Goal: Task Accomplishment & Management: Manage account settings

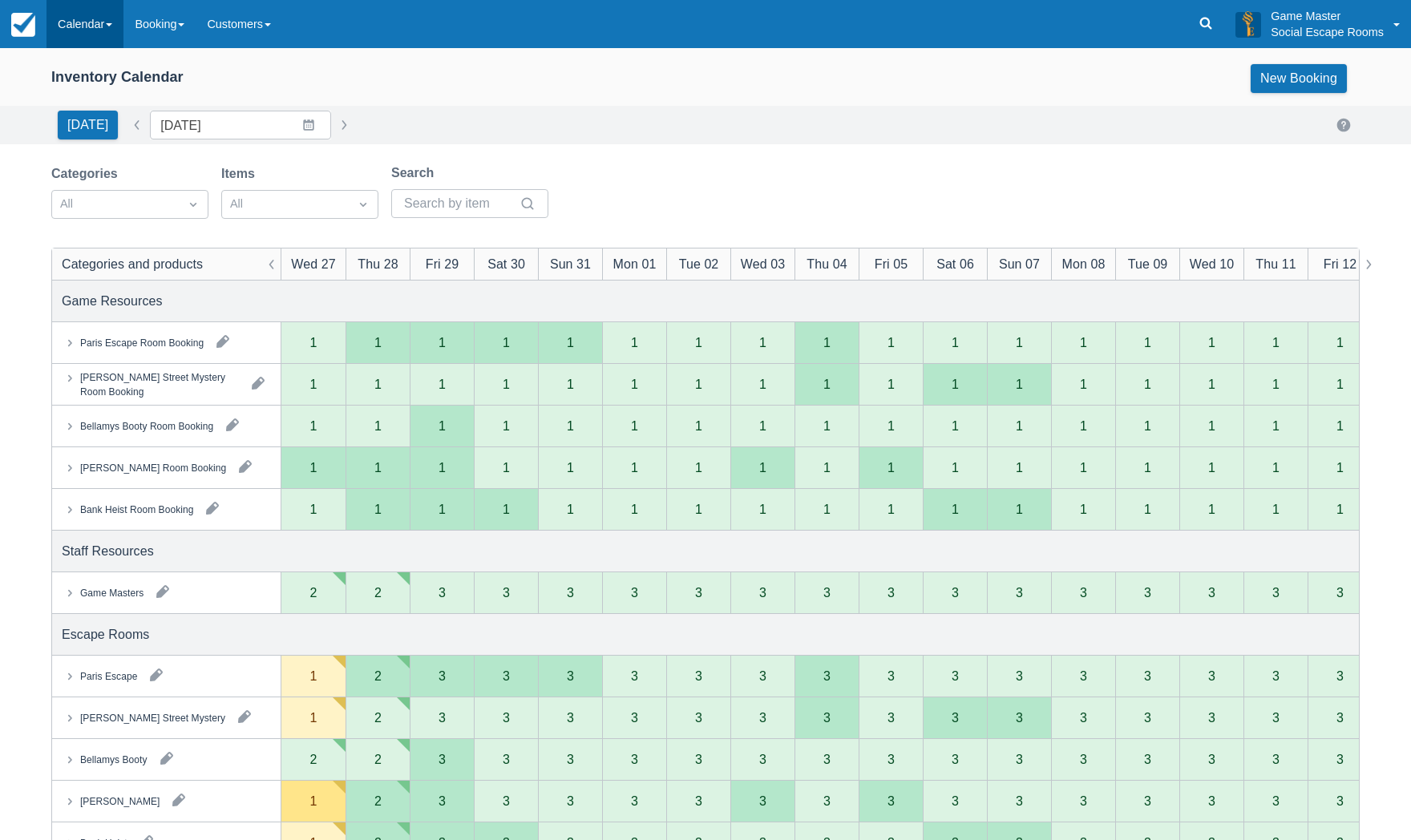
click at [76, 15] on link "Calendar" at bounding box center [85, 24] width 77 height 49
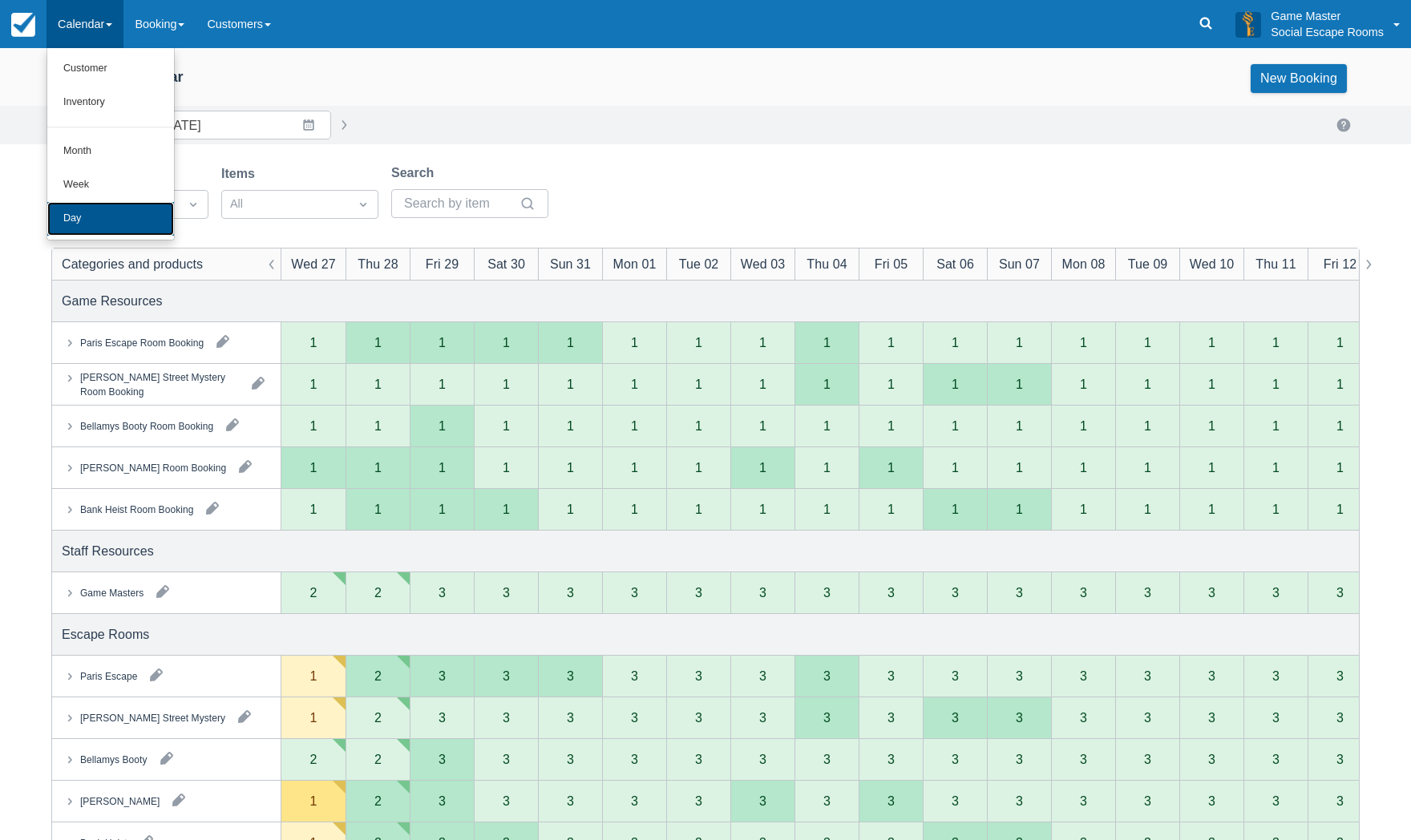
click at [62, 217] on link "Day" at bounding box center [111, 219] width 127 height 34
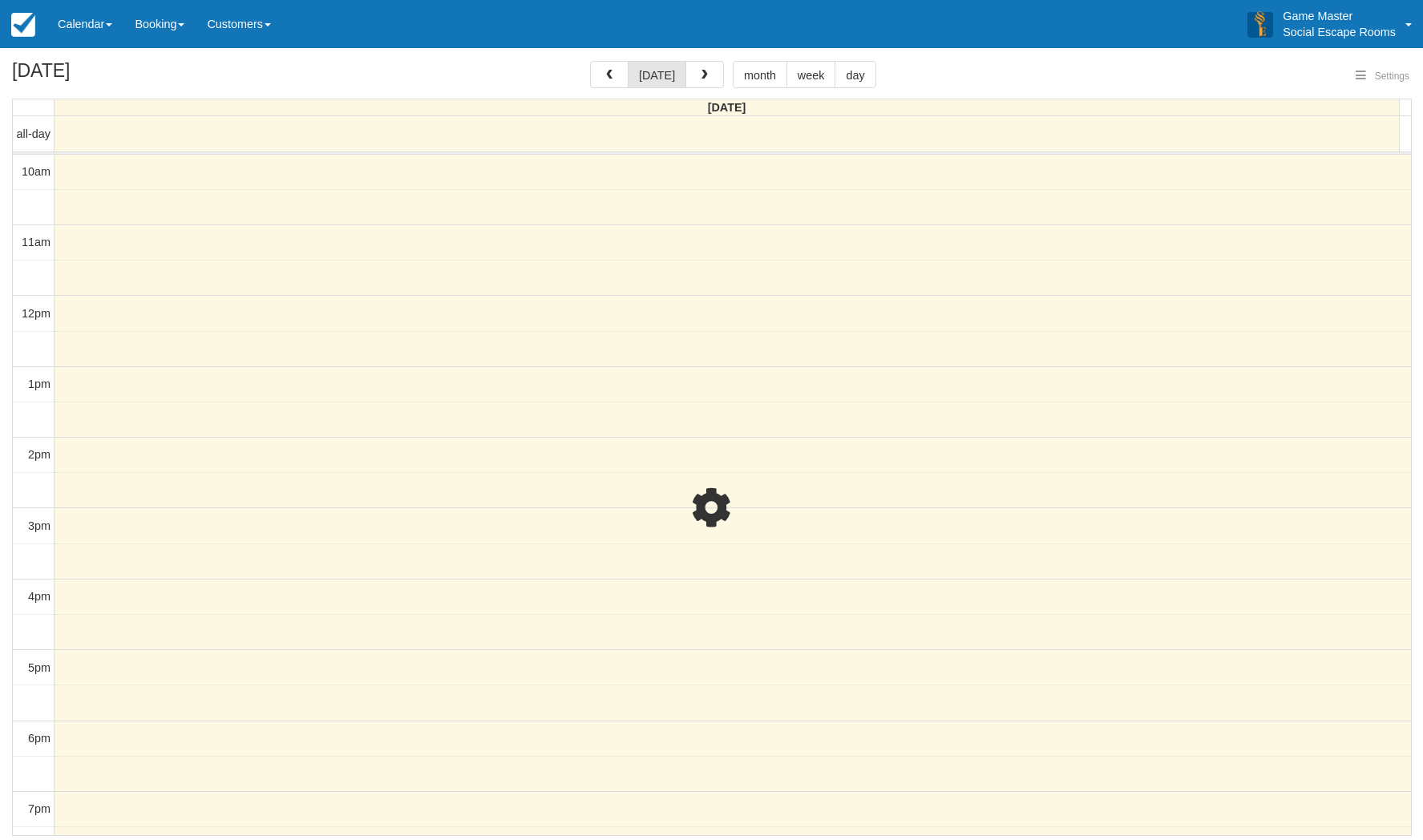
select select
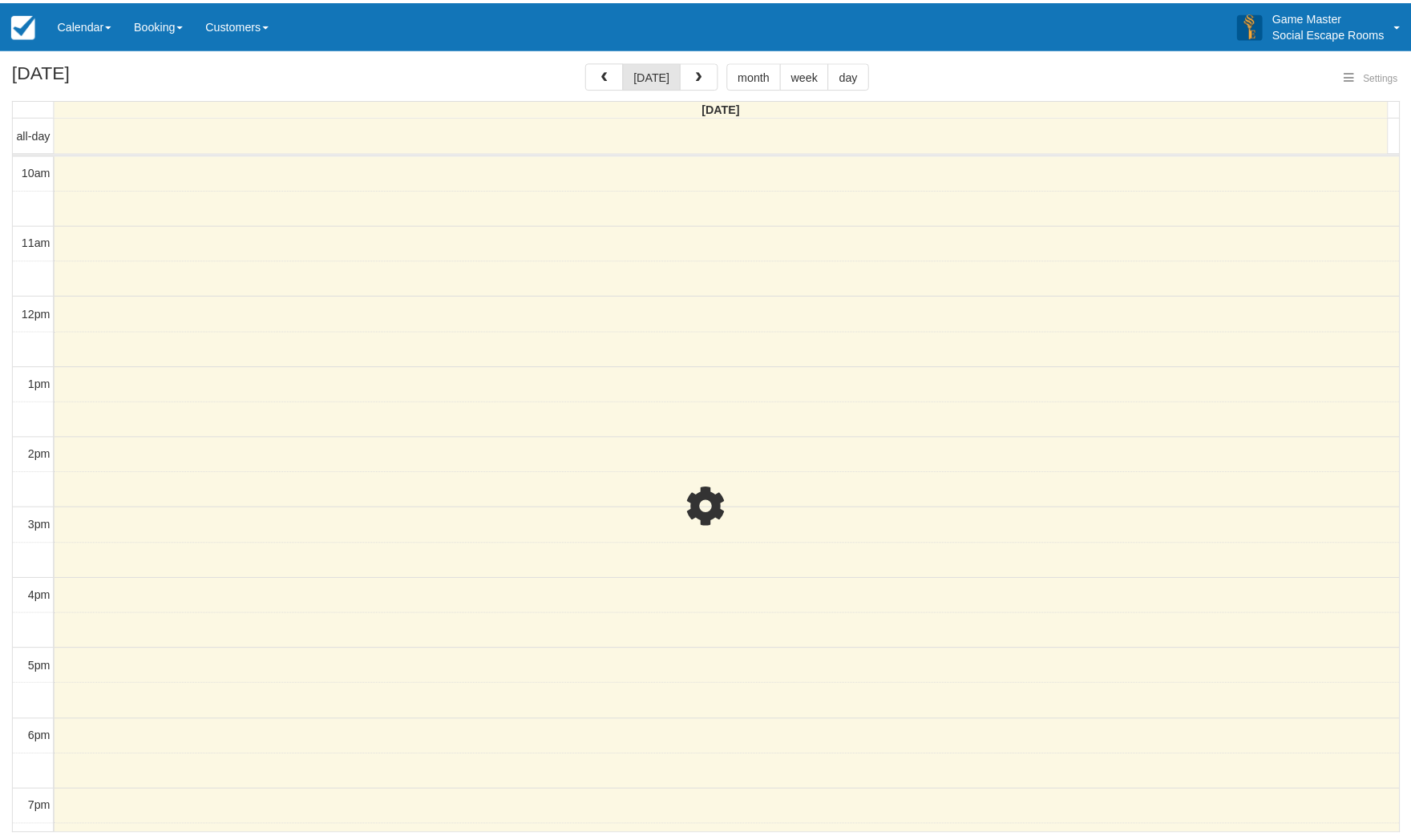
scroll to position [205, 0]
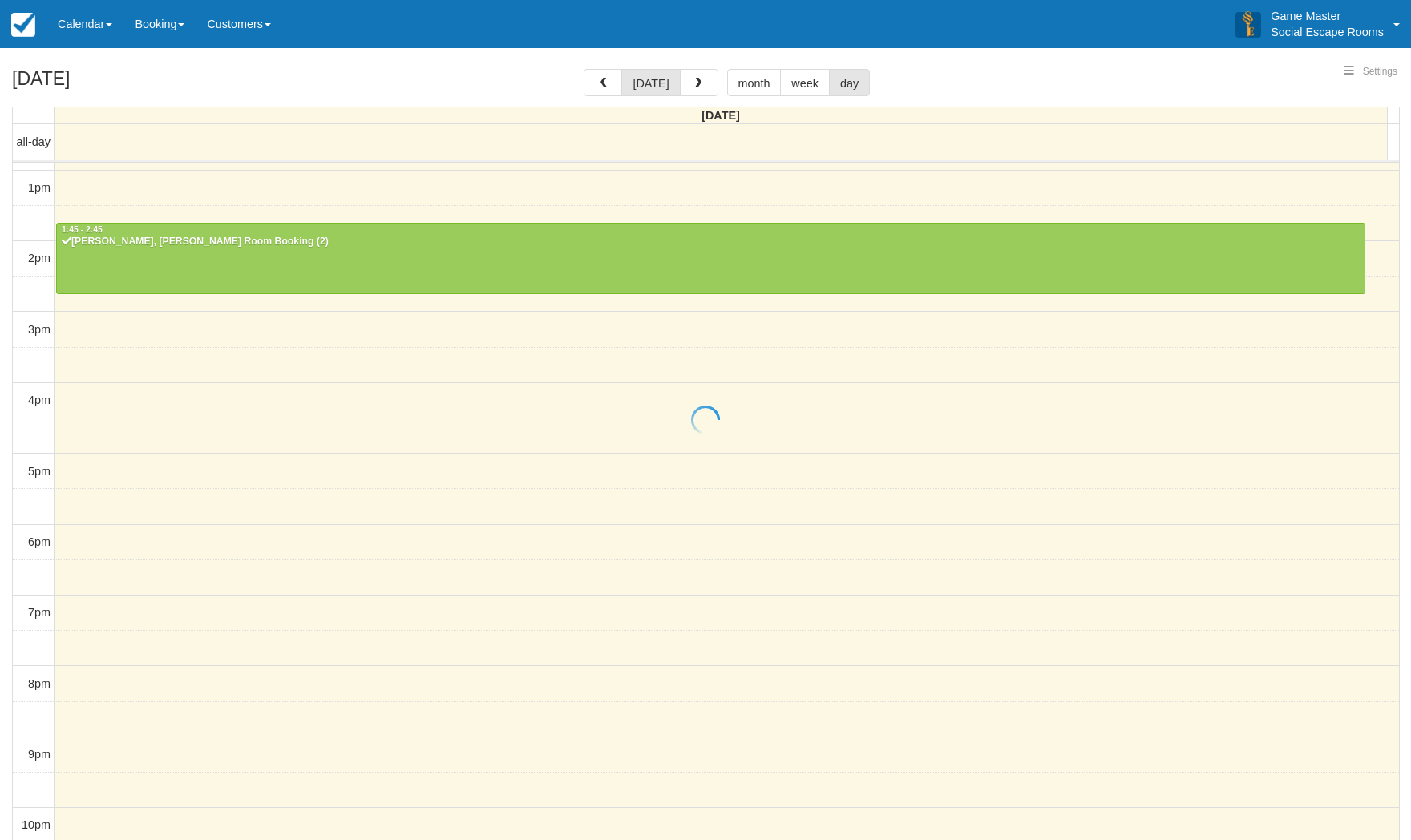
select select
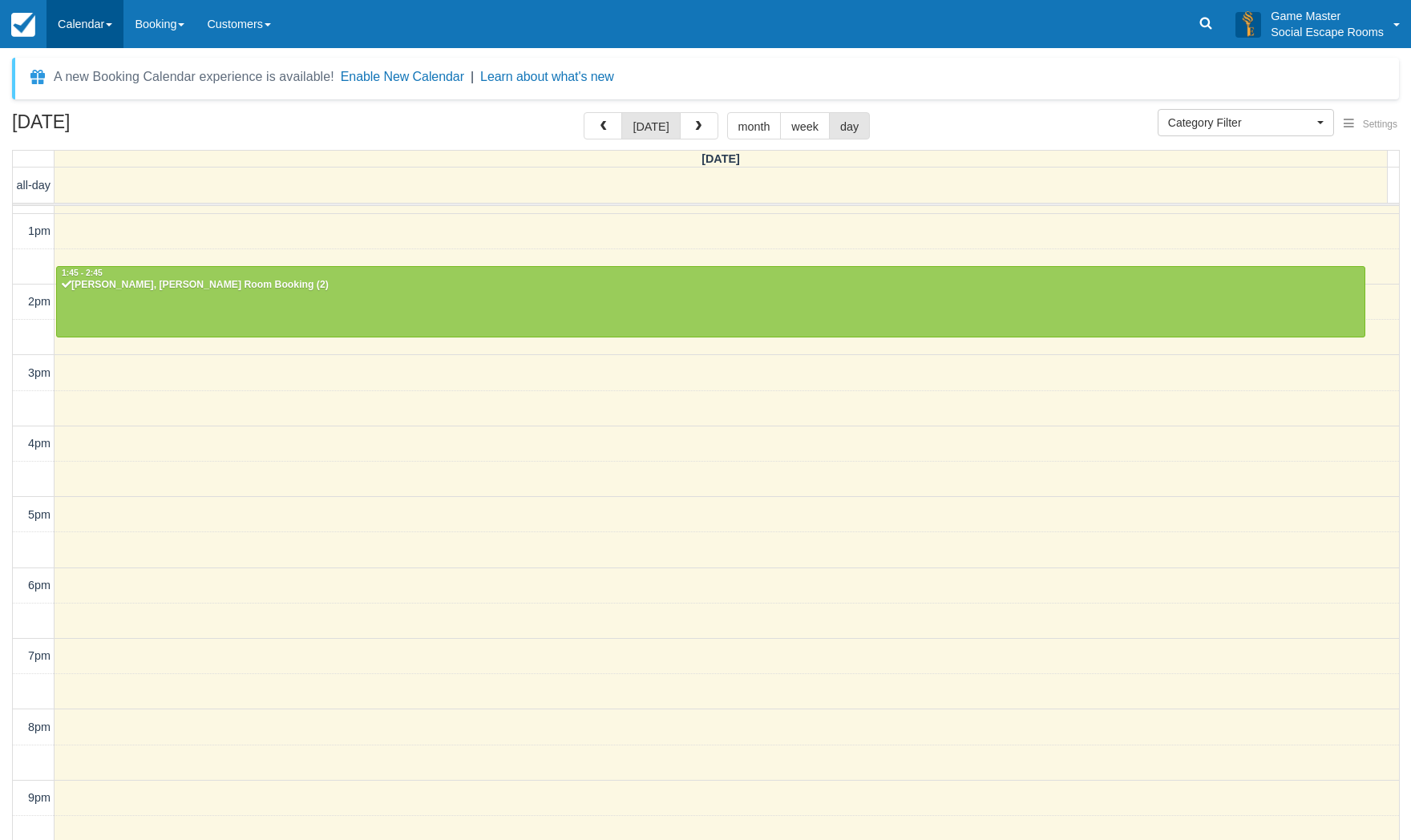
click at [93, 29] on link "Calendar" at bounding box center [85, 24] width 77 height 49
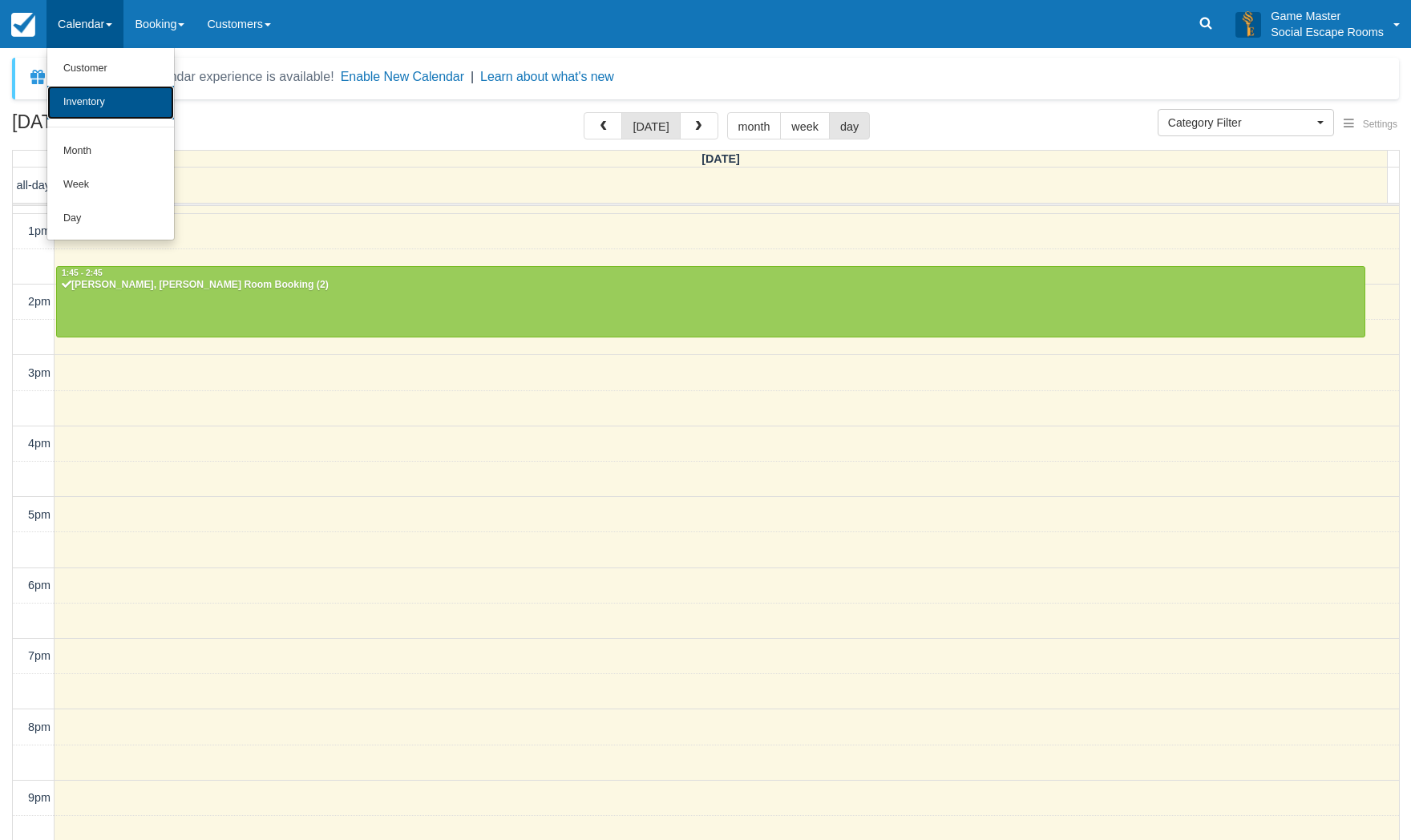
click at [81, 94] on link "Inventory" at bounding box center [111, 103] width 127 height 34
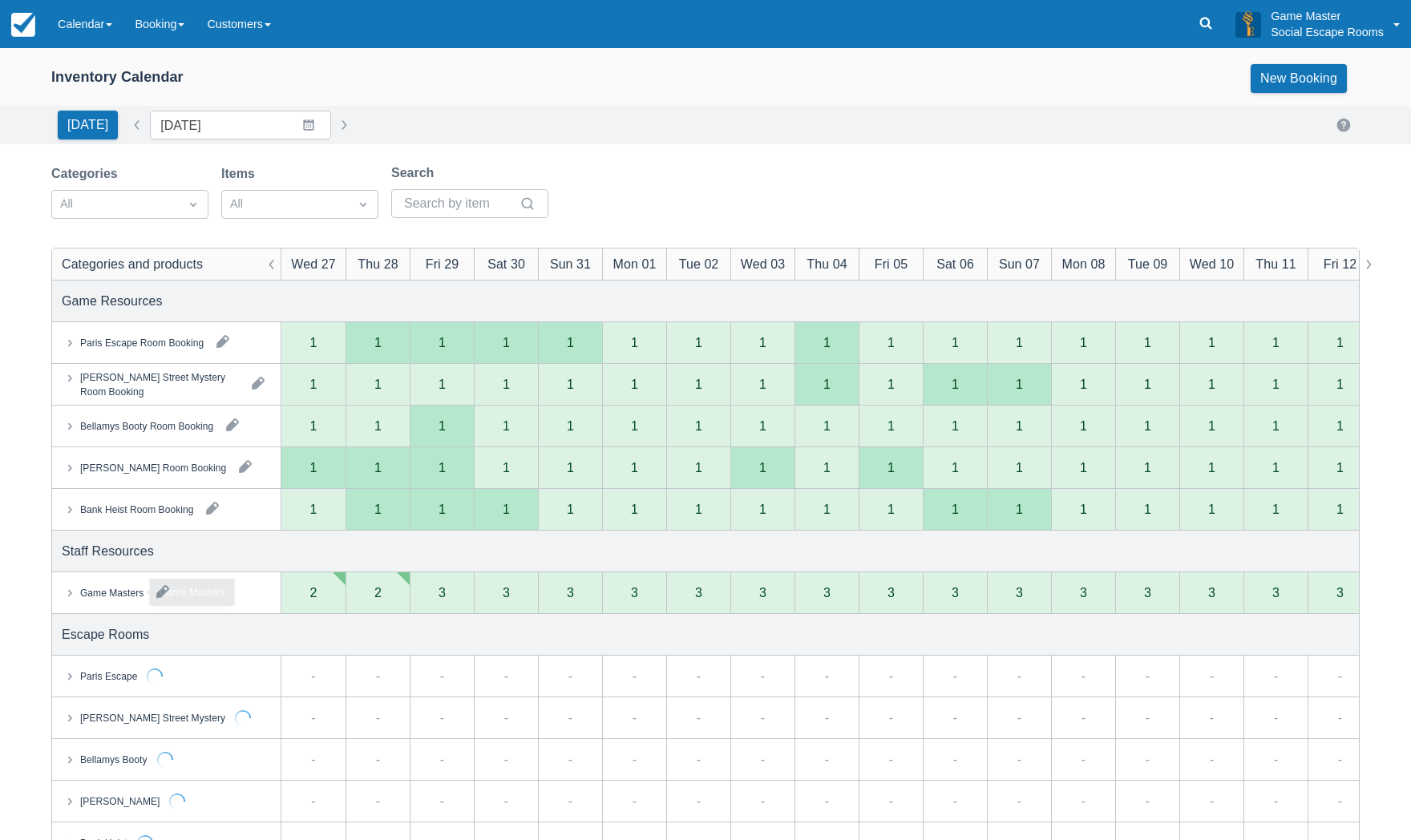
click at [112, 596] on div "Game Masters" at bounding box center [112, 593] width 63 height 15
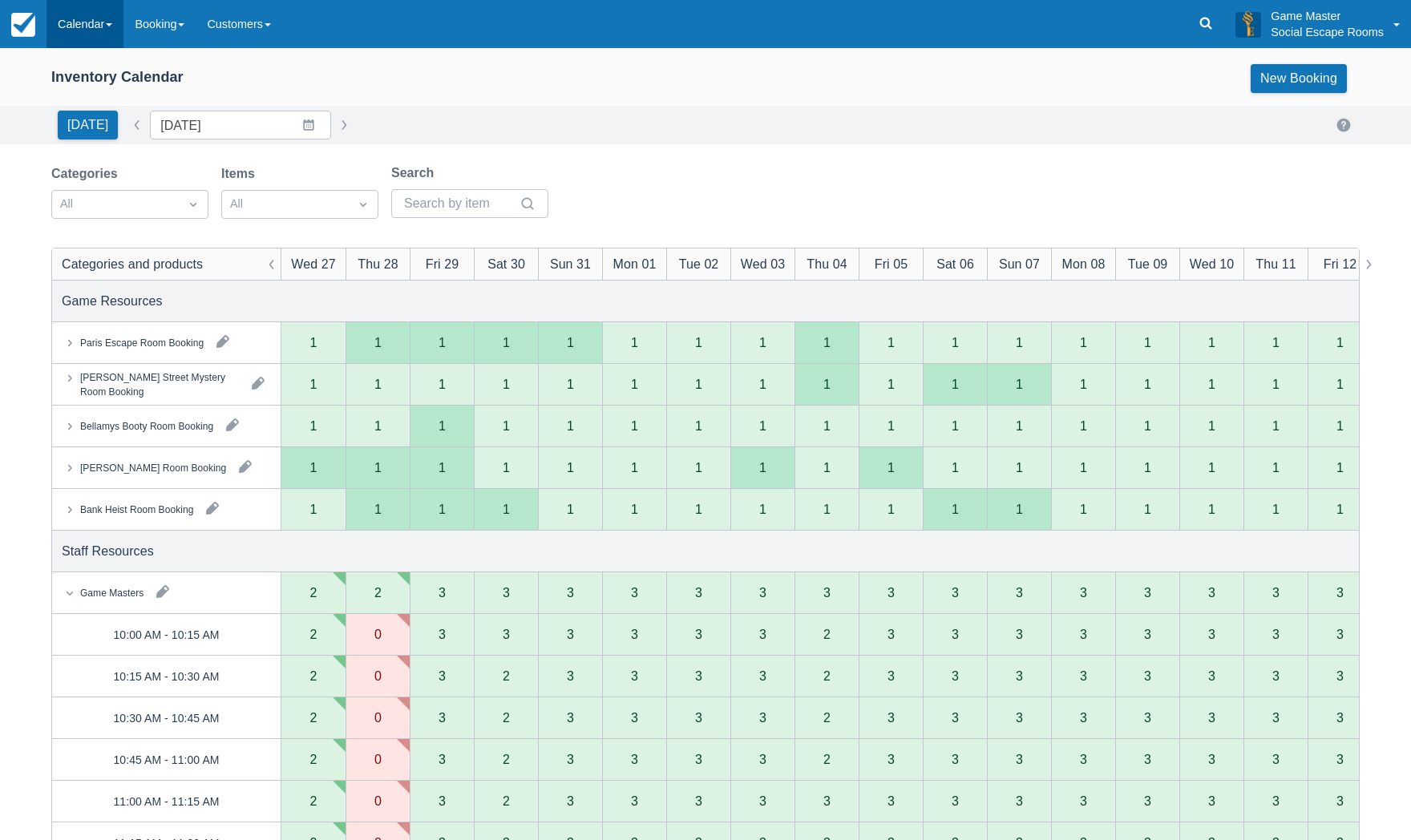
click at [82, 23] on link "Calendar" at bounding box center [85, 24] width 77 height 49
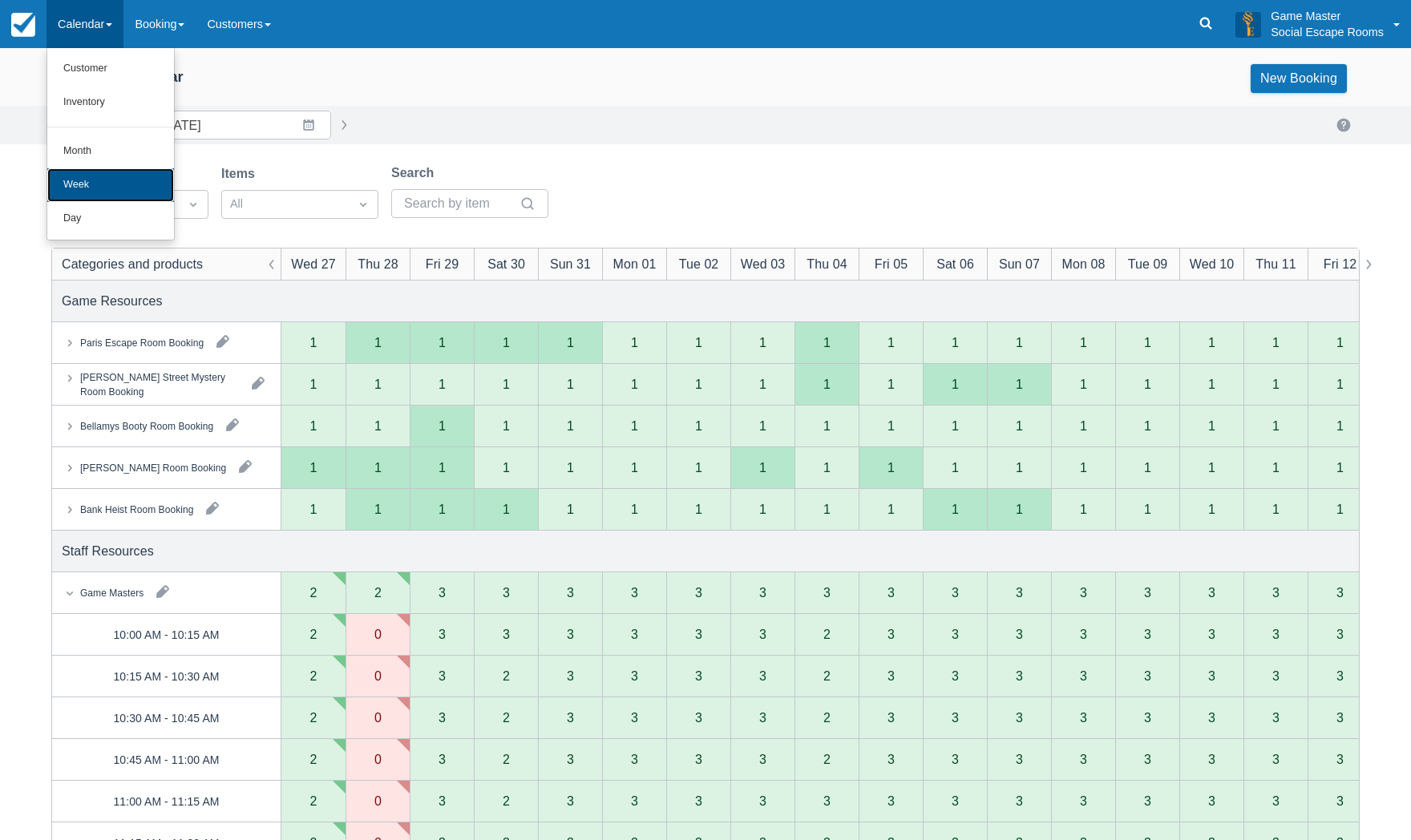
click at [78, 197] on link "Week" at bounding box center [111, 185] width 127 height 34
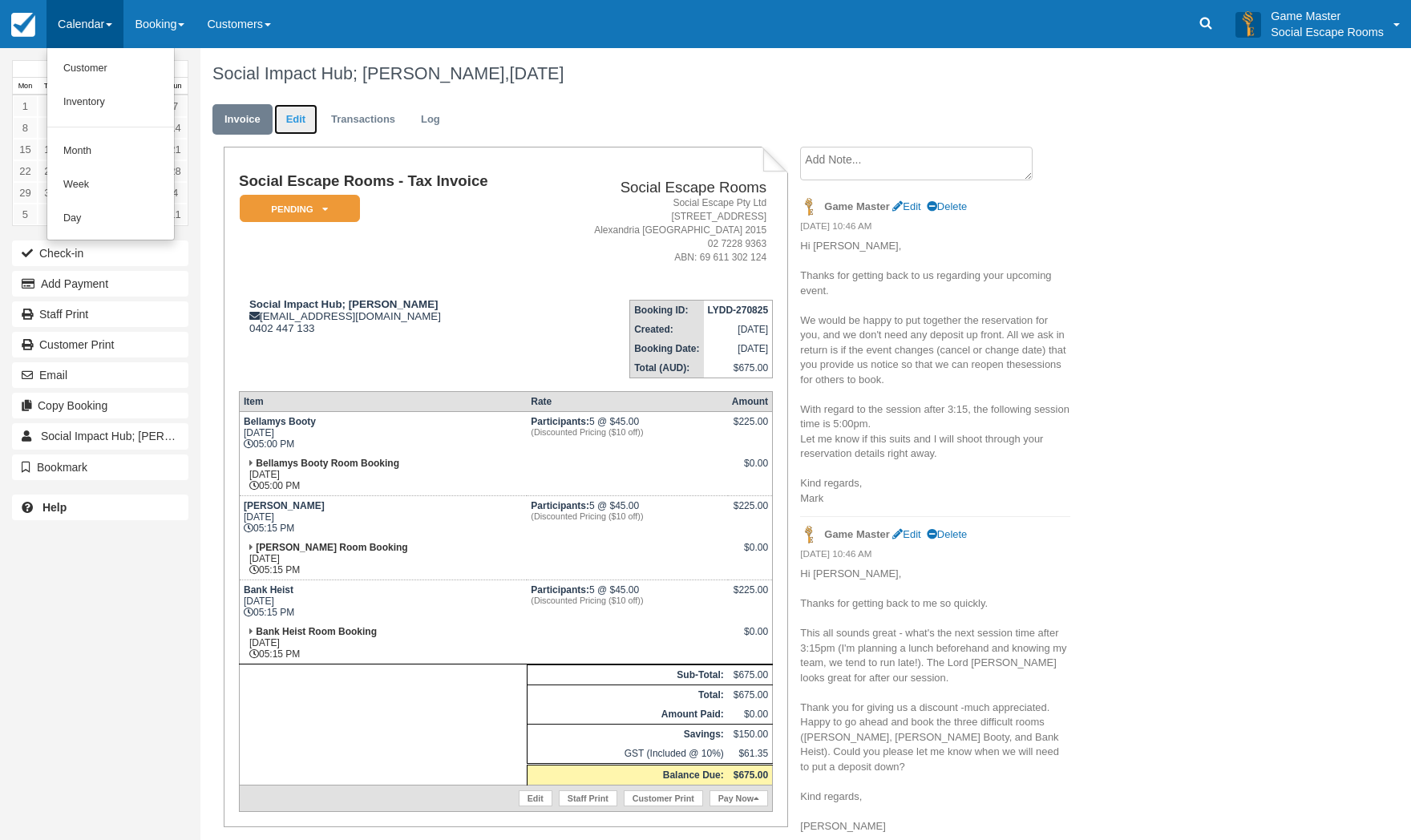
click at [309, 120] on link "Edit" at bounding box center [296, 120] width 44 height 32
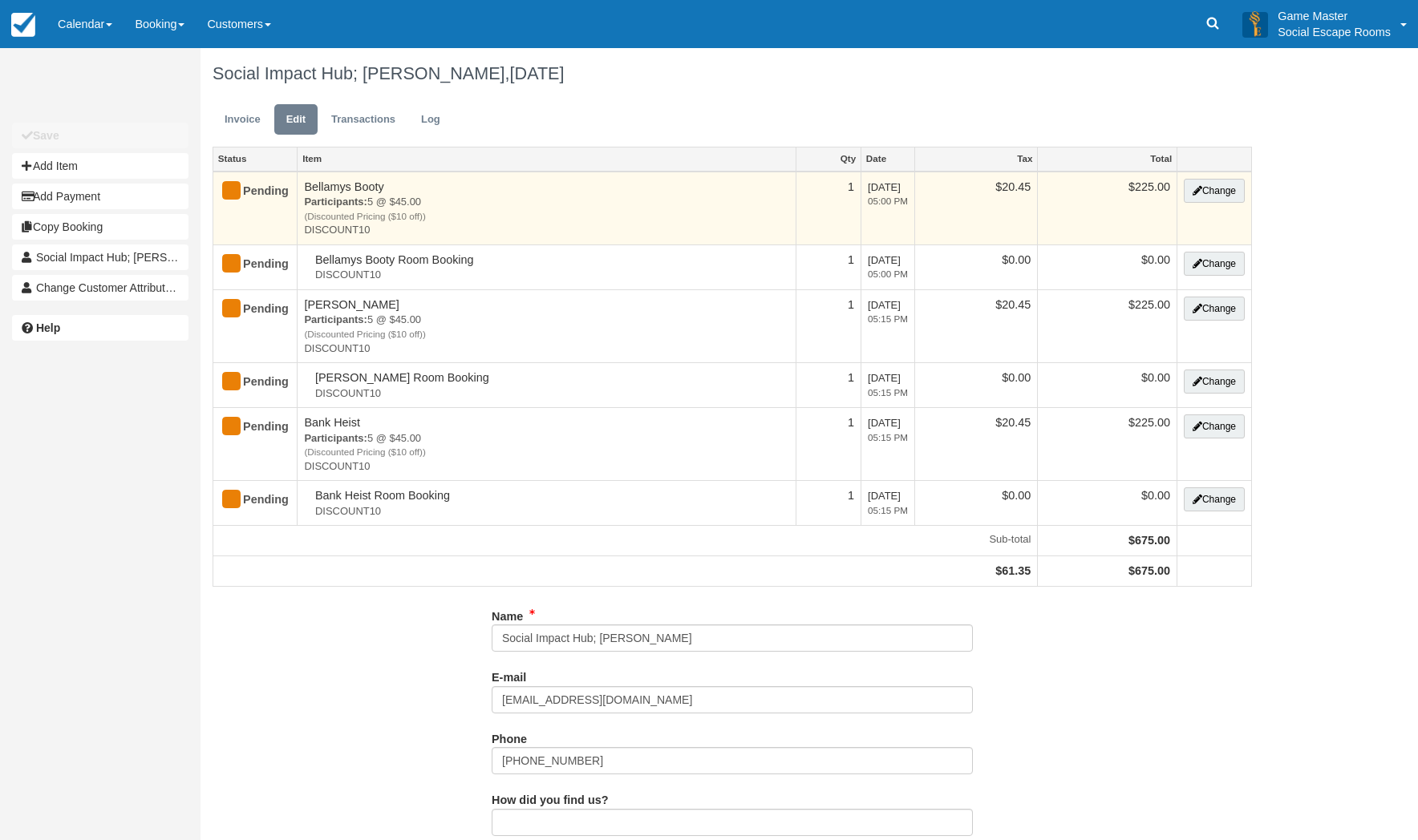
type input "0402 447 133"
click at [1192, 197] on button "Change" at bounding box center [1214, 191] width 61 height 24
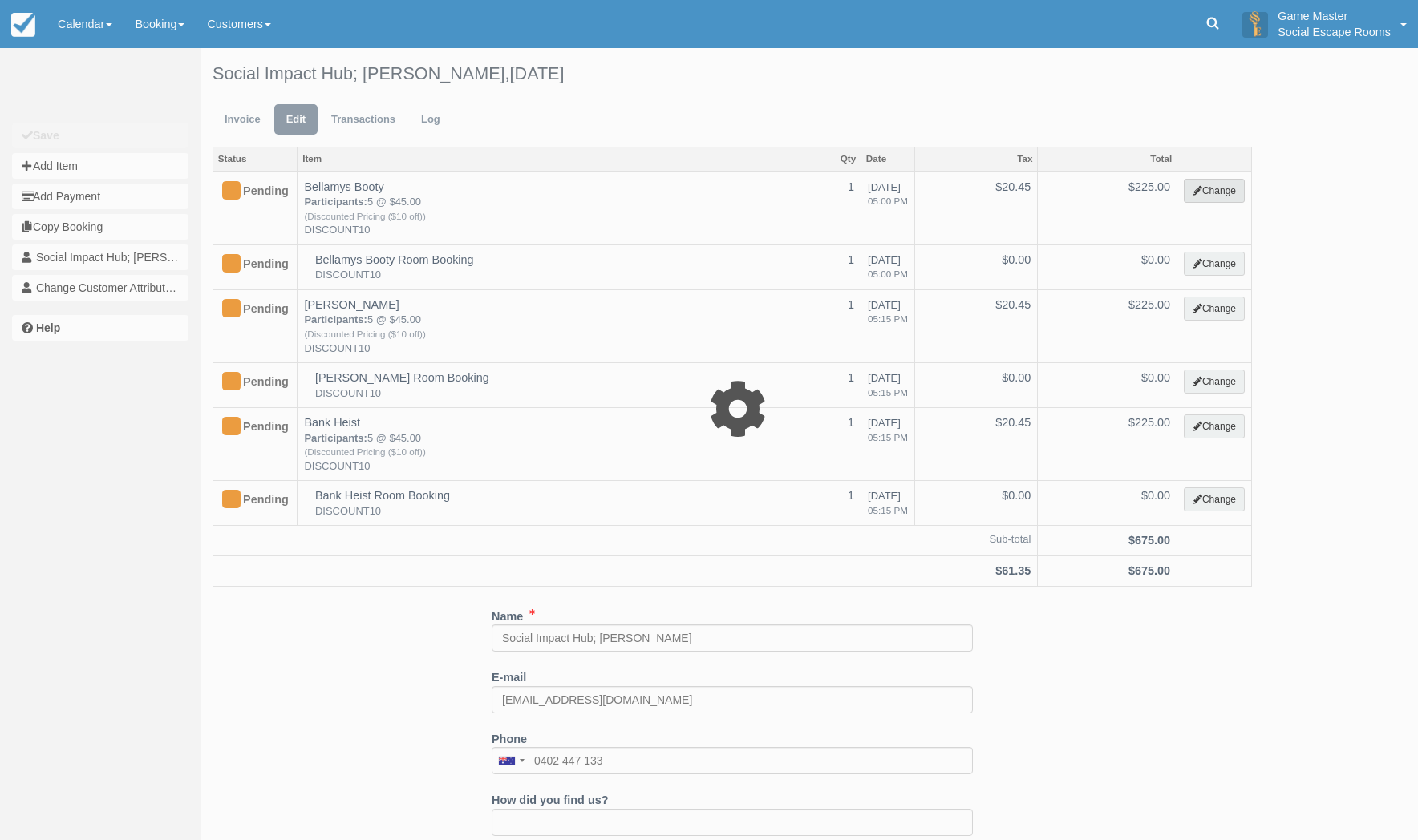
select select "2"
type input "225.00"
type input "DISCOUNT10"
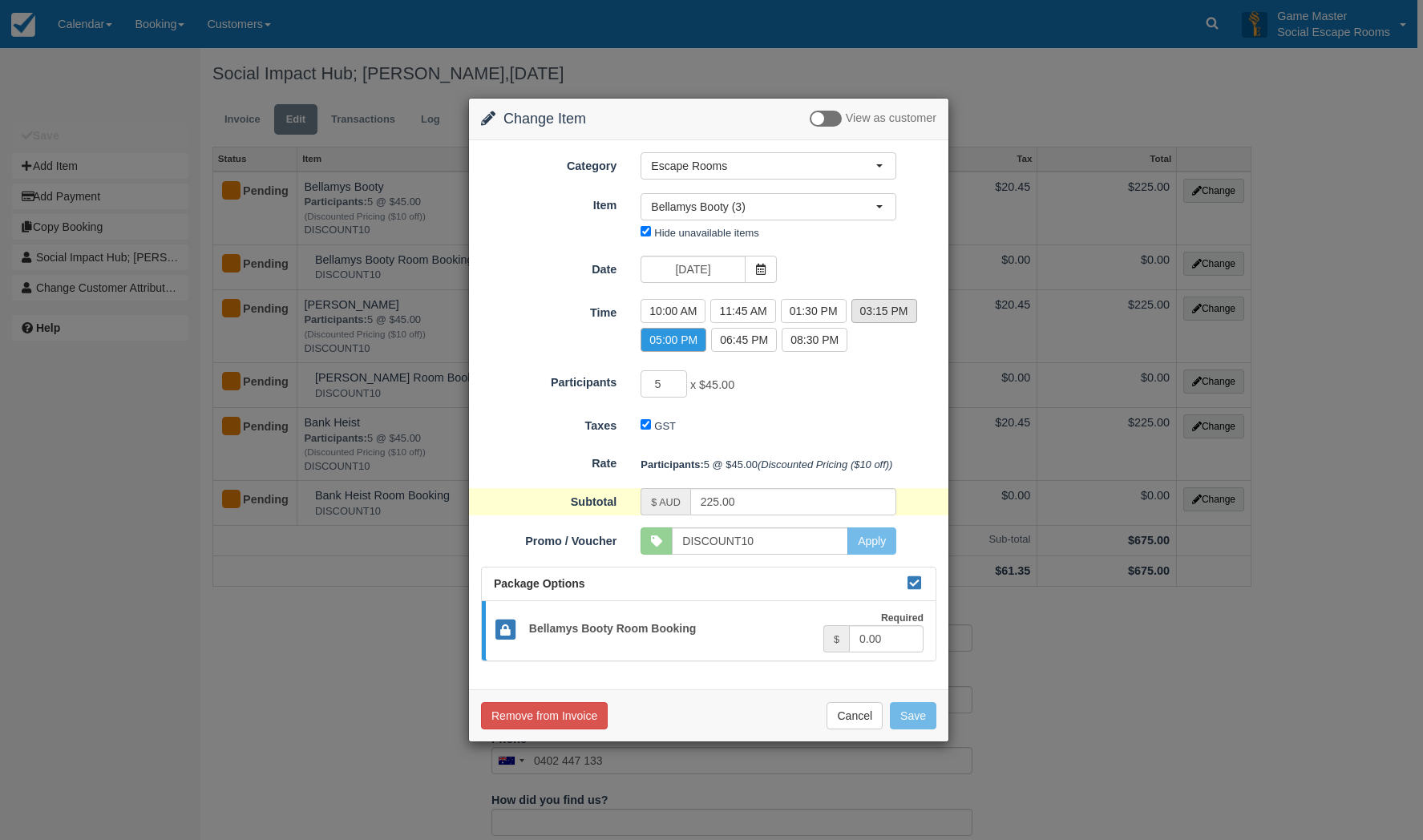
click at [859, 315] on label "03:15 PM" at bounding box center [884, 311] width 65 height 24
radio input "true"
click at [912, 717] on button "Save" at bounding box center [914, 716] width 47 height 27
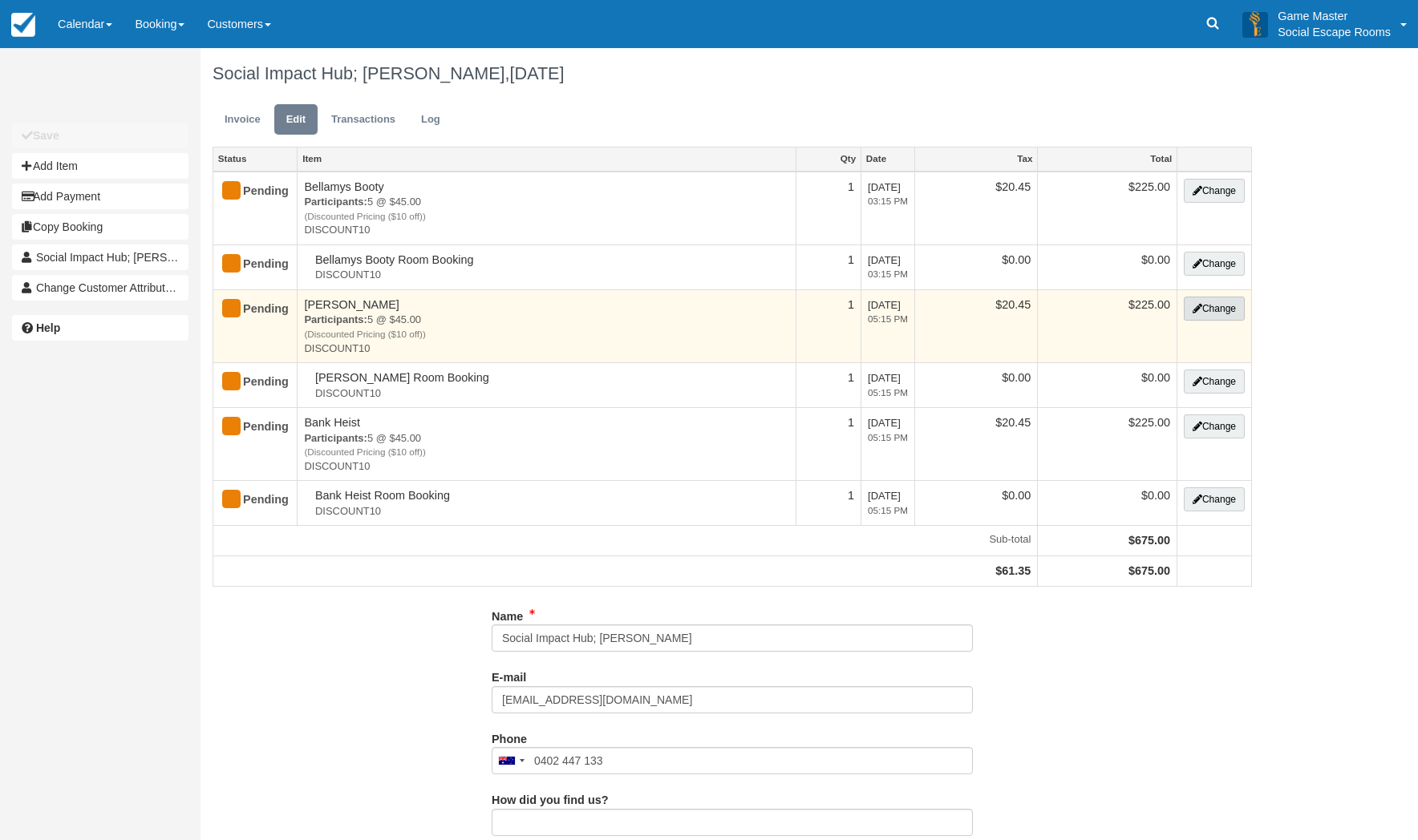
click at [1217, 312] on button "Change" at bounding box center [1214, 309] width 61 height 24
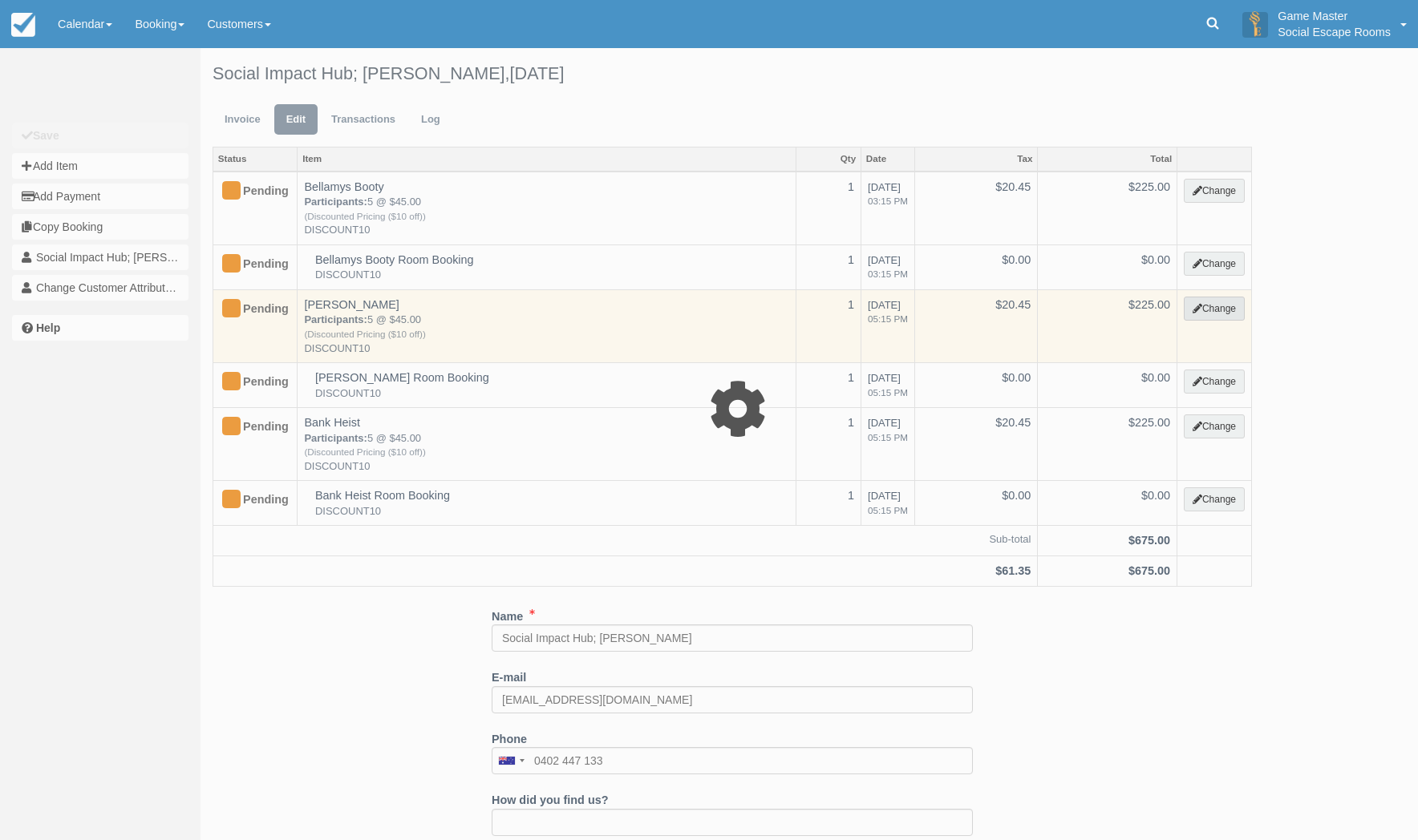
select select "2"
type input "225.00"
type input "DISCOUNT10"
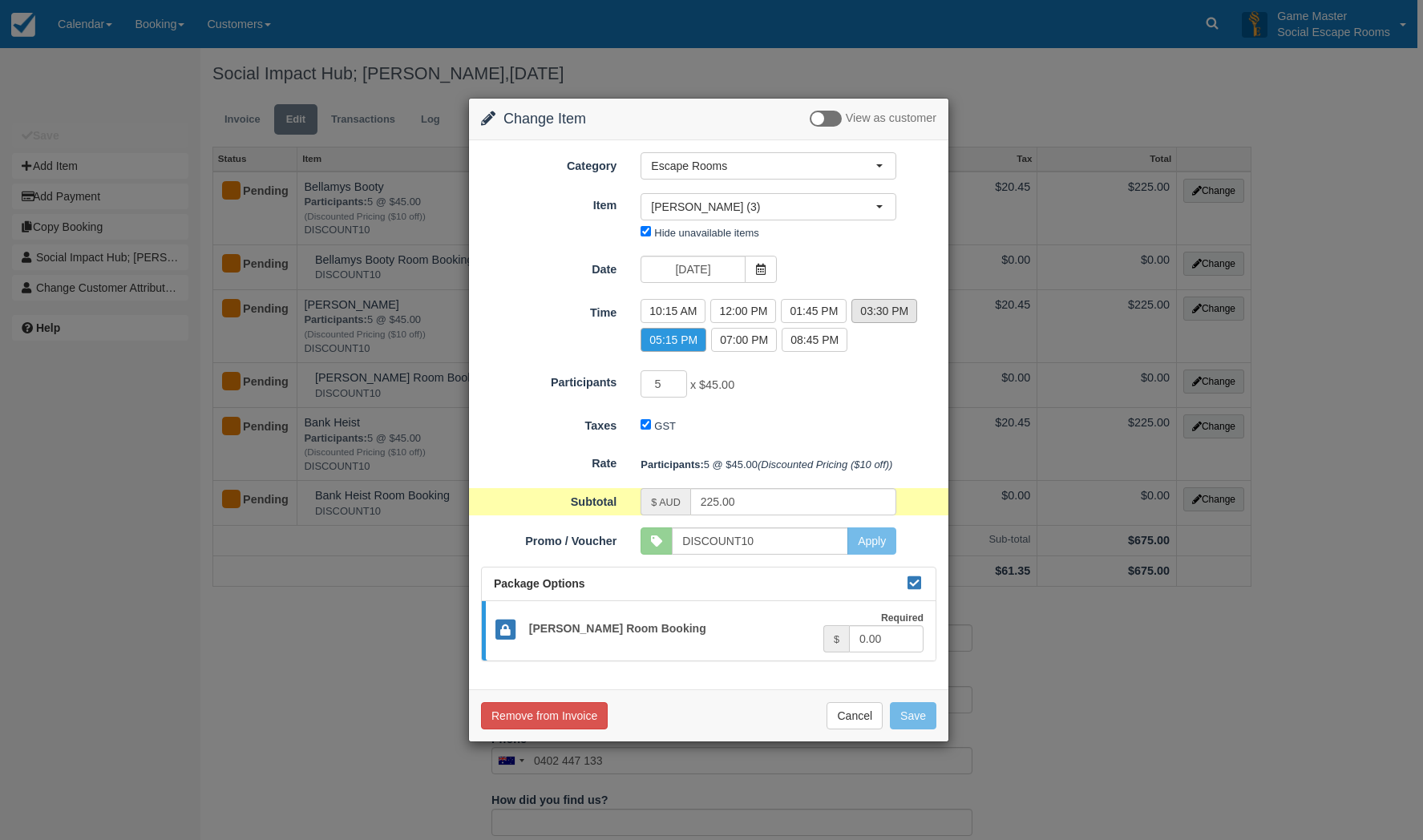
click at [908, 317] on label "03:30 PM" at bounding box center [884, 311] width 65 height 24
radio input "true"
click at [909, 711] on button "Save" at bounding box center [914, 716] width 47 height 27
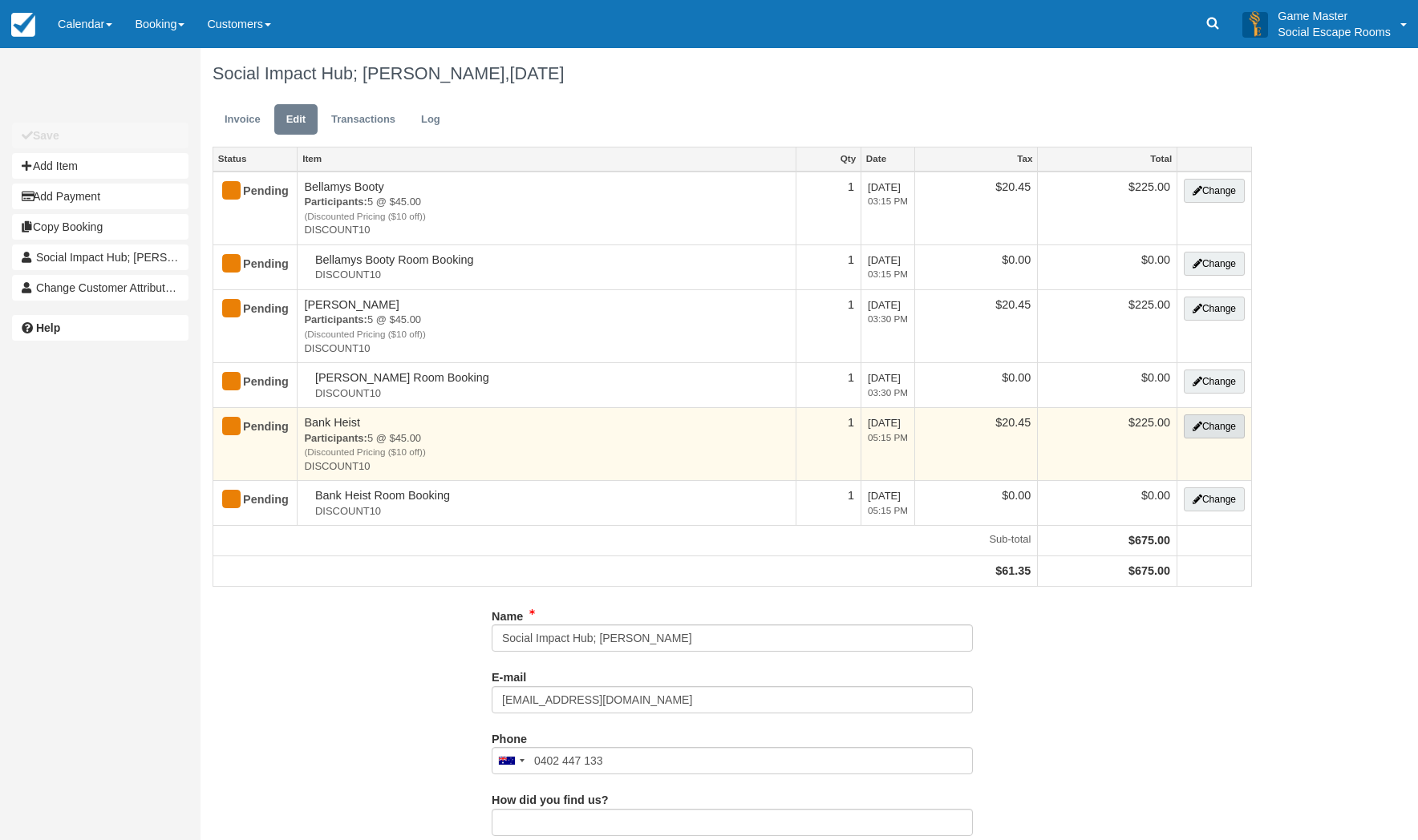
click at [1220, 430] on button "Change" at bounding box center [1214, 427] width 61 height 24
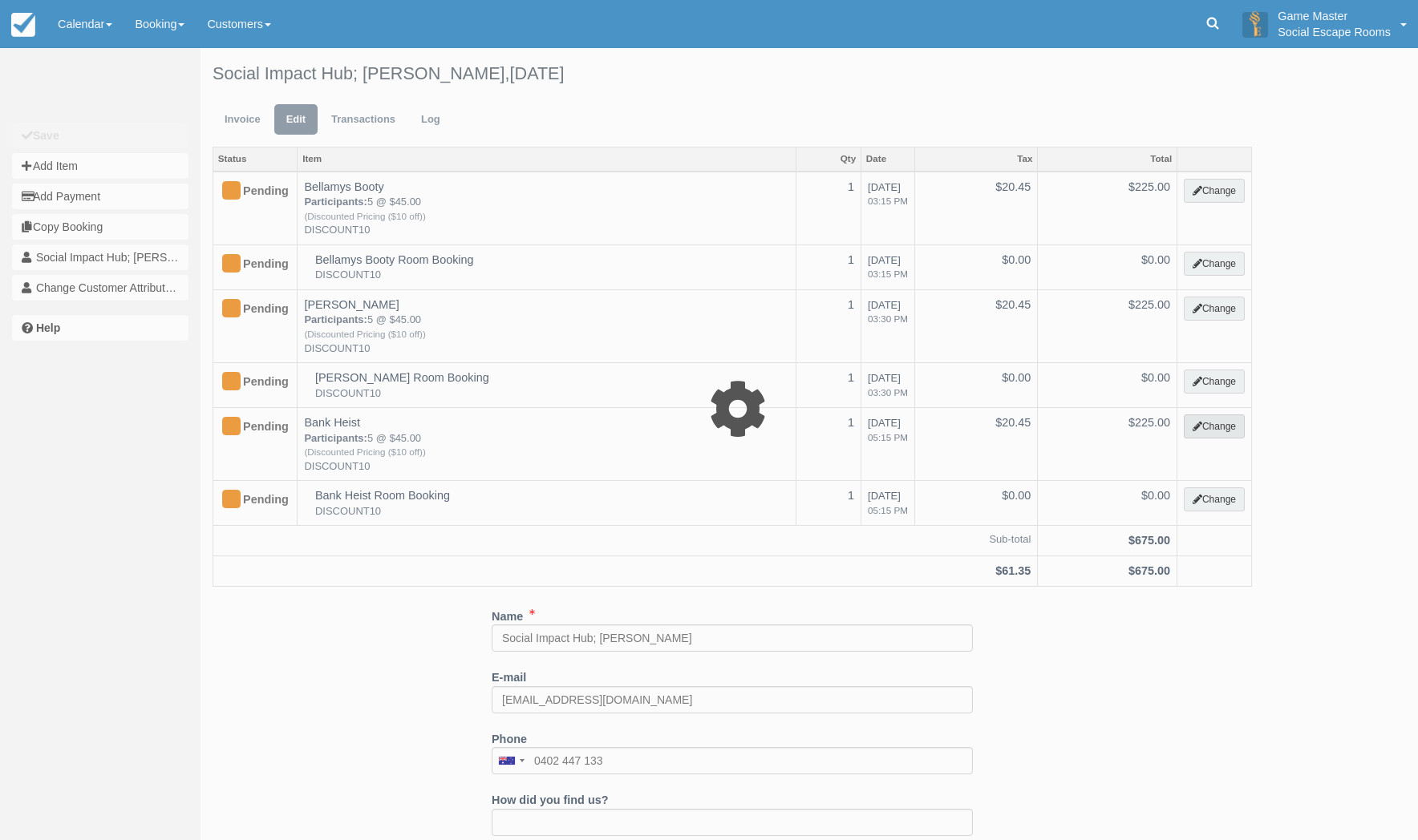
select select "2"
type input "225.00"
type input "DISCOUNT10"
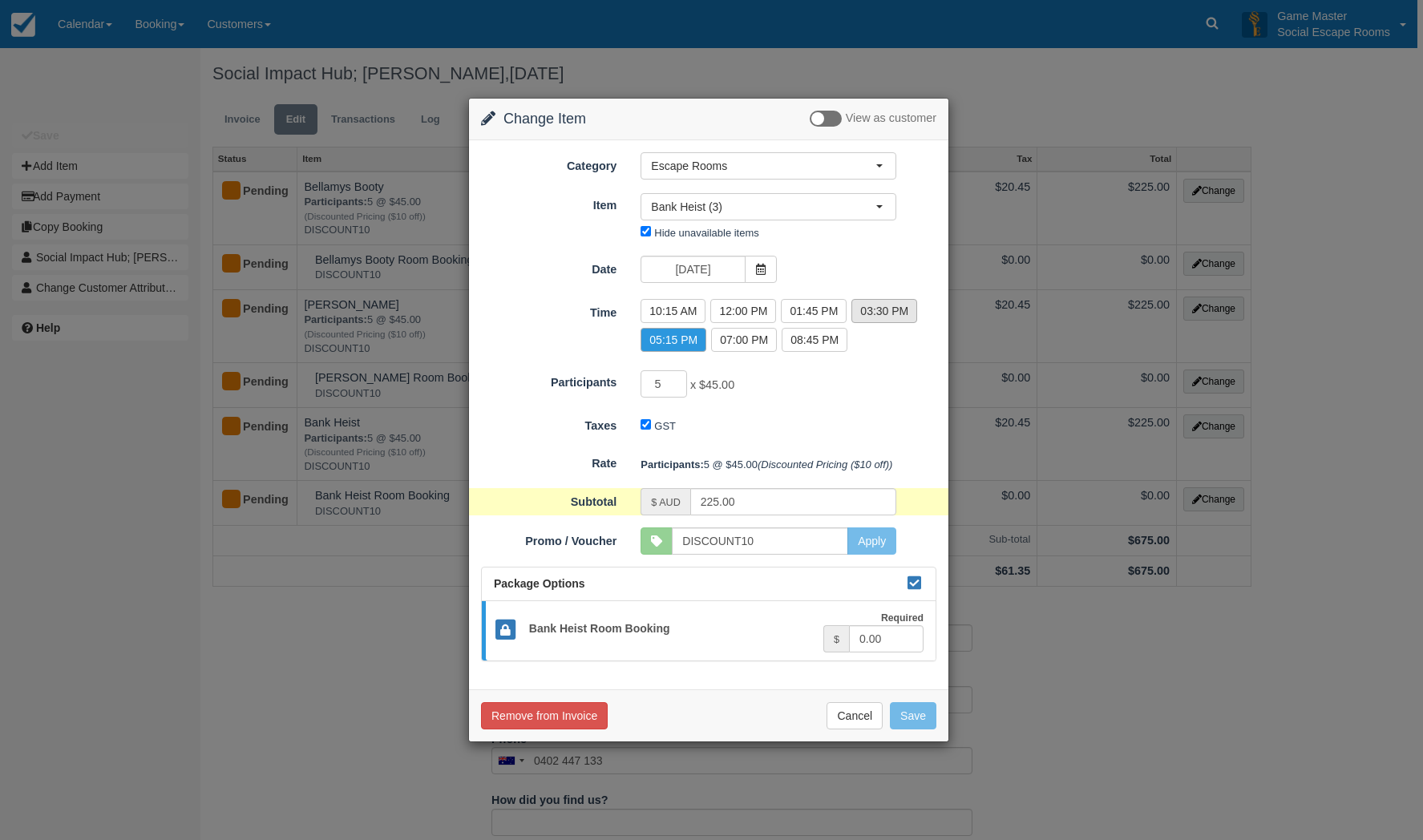
click at [889, 321] on label "03:30 PM" at bounding box center [884, 311] width 65 height 24
radio input "true"
click at [909, 717] on button "Save" at bounding box center [914, 716] width 47 height 27
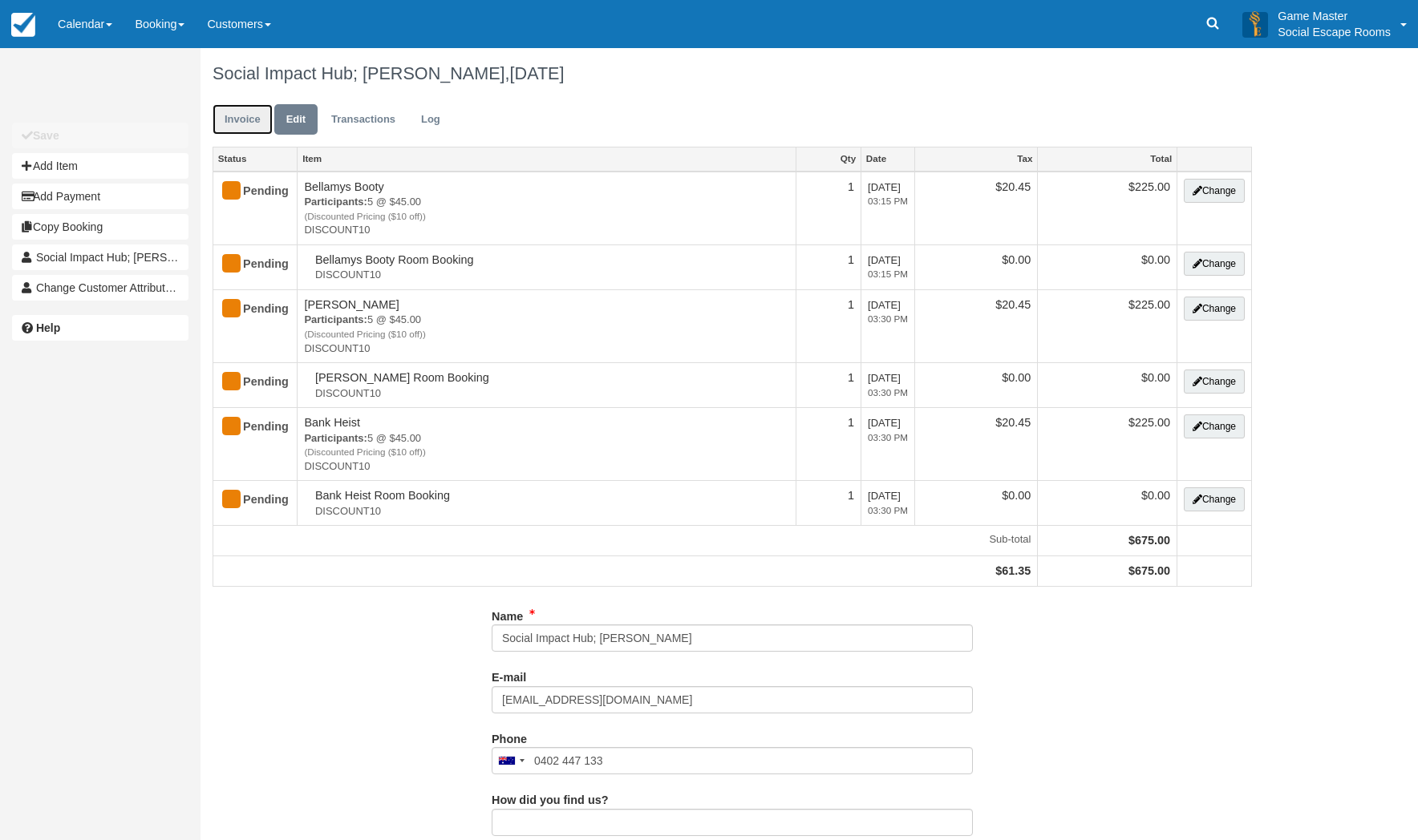
click at [239, 119] on link "Invoice" at bounding box center [243, 120] width 60 height 32
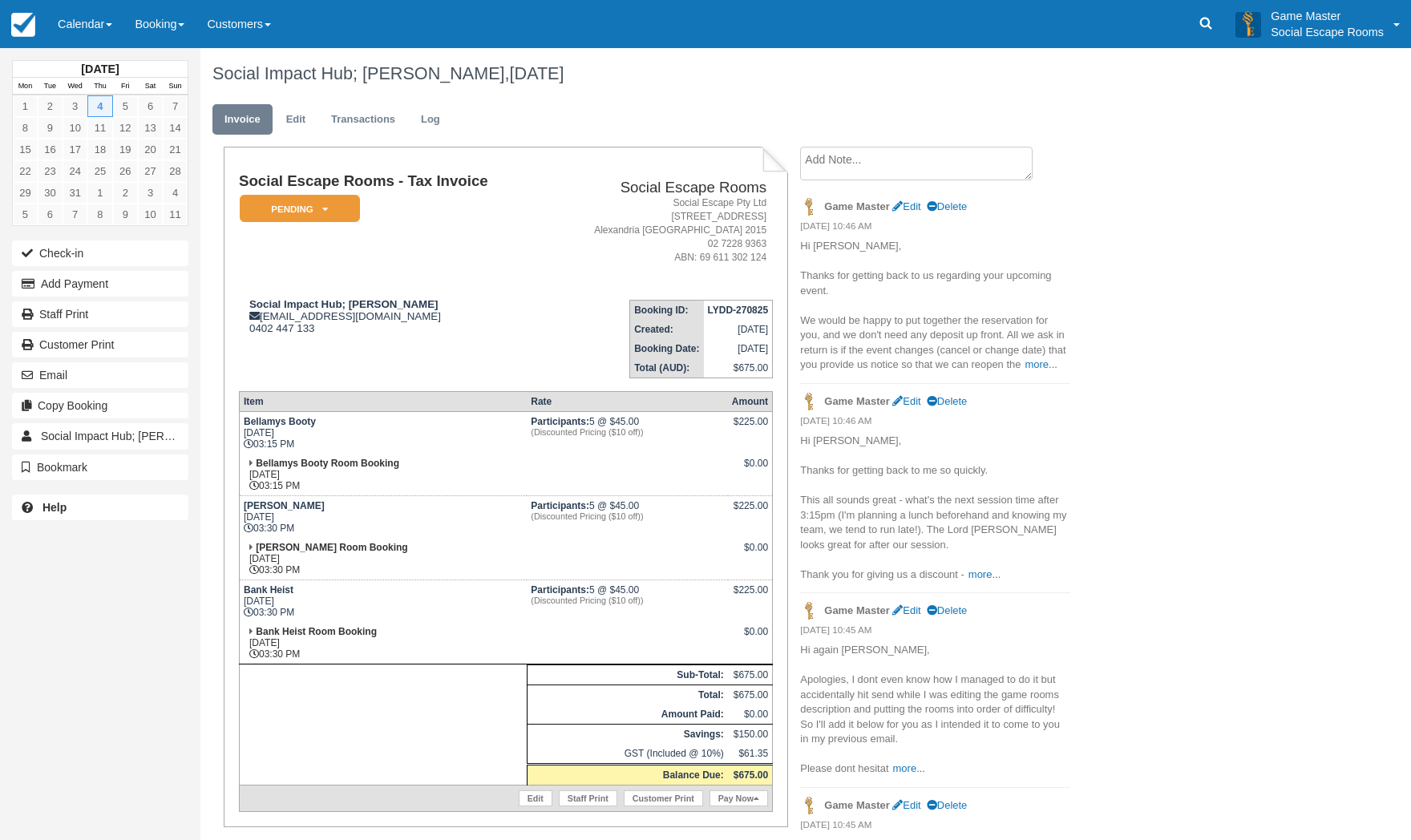
drag, startPoint x: 930, startPoint y: 167, endPoint x: 888, endPoint y: 198, distance: 52.2
click at [927, 167] on textarea at bounding box center [917, 163] width 233 height 34
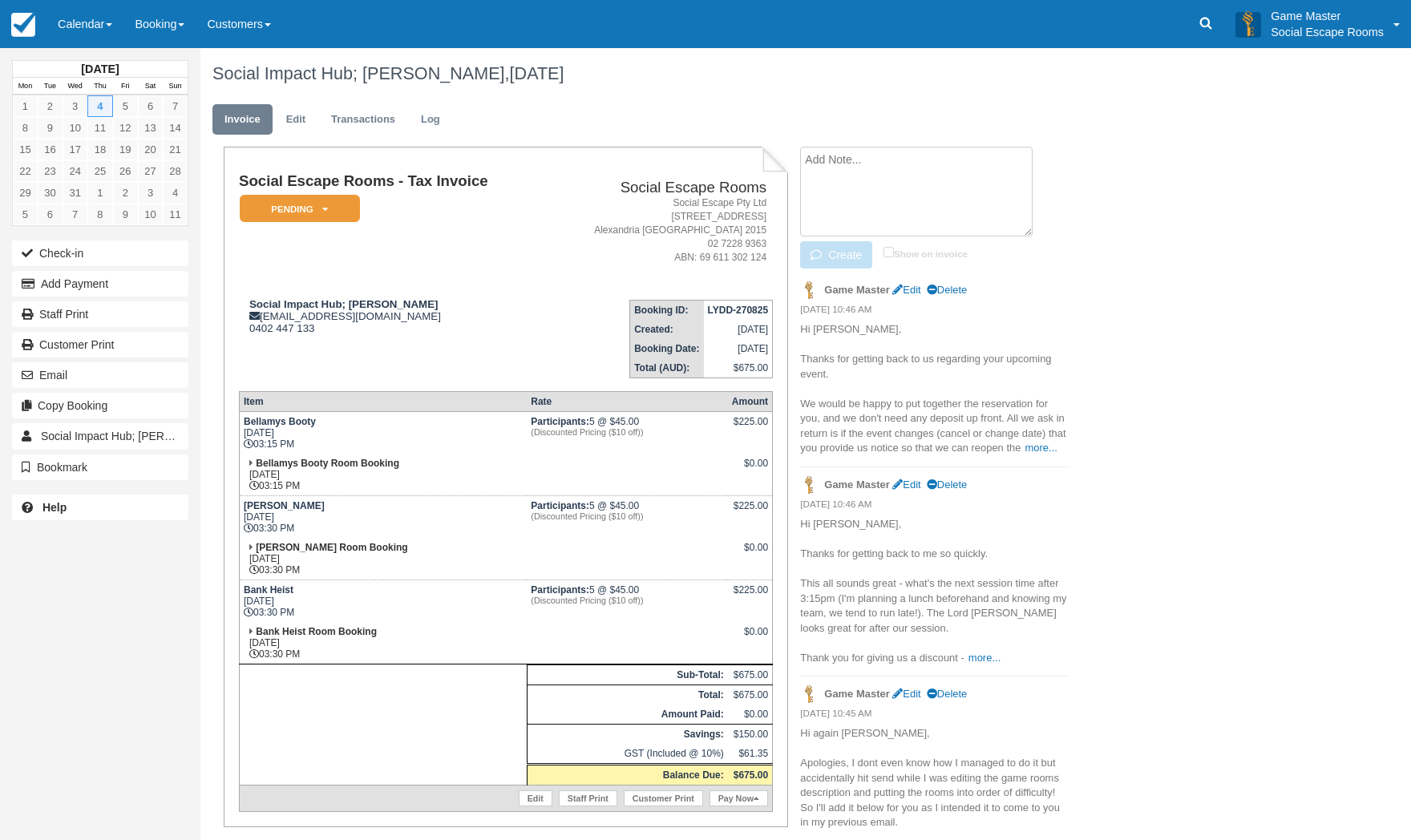
paste textarea "Hi [PERSON_NAME], Thanks so much for this. Can we please go ahead and reserve t…"
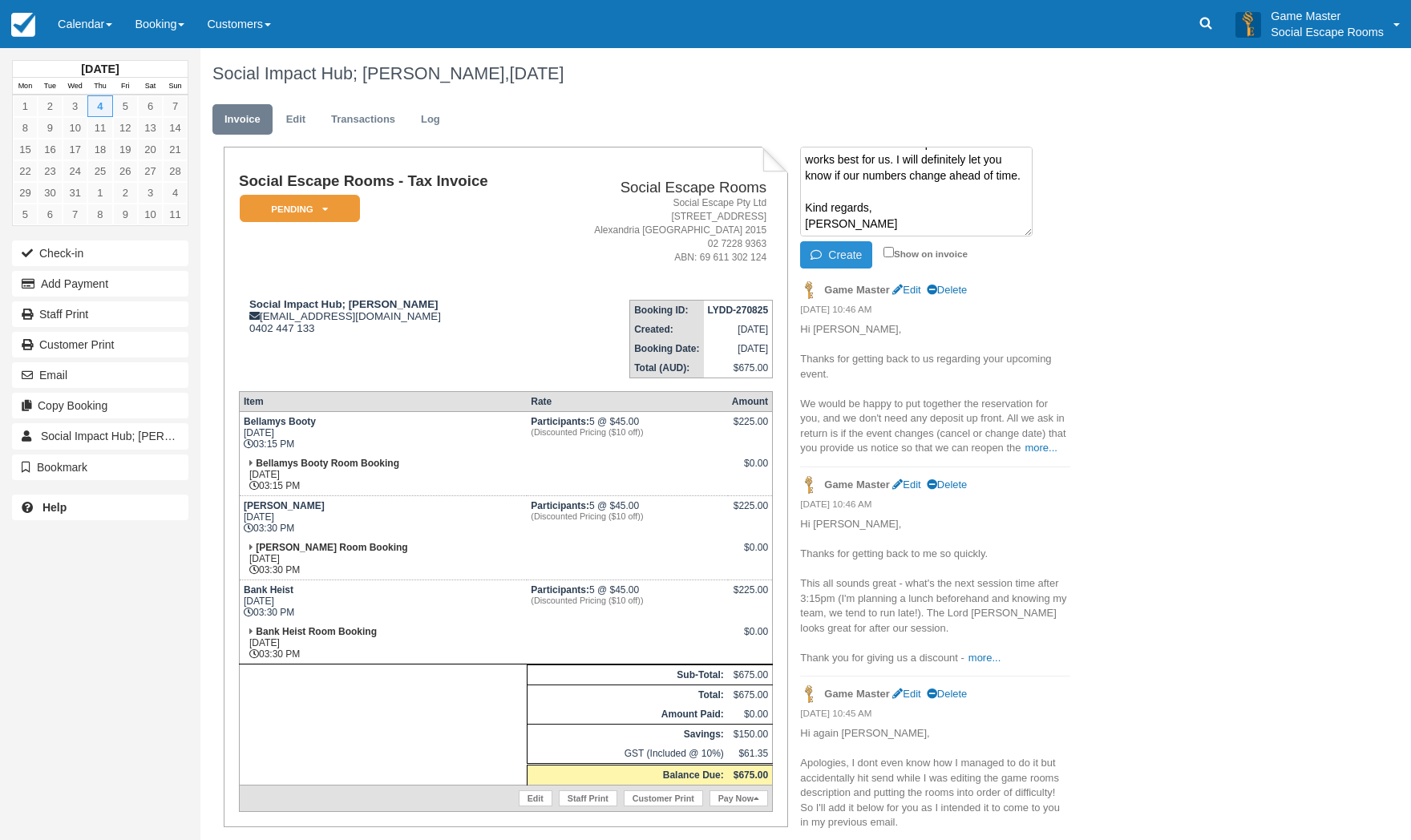
type textarea "Hi [PERSON_NAME], Thanks so much for this. Can we please go ahead and reserve t…"
click at [840, 251] on button "Create" at bounding box center [836, 255] width 72 height 27
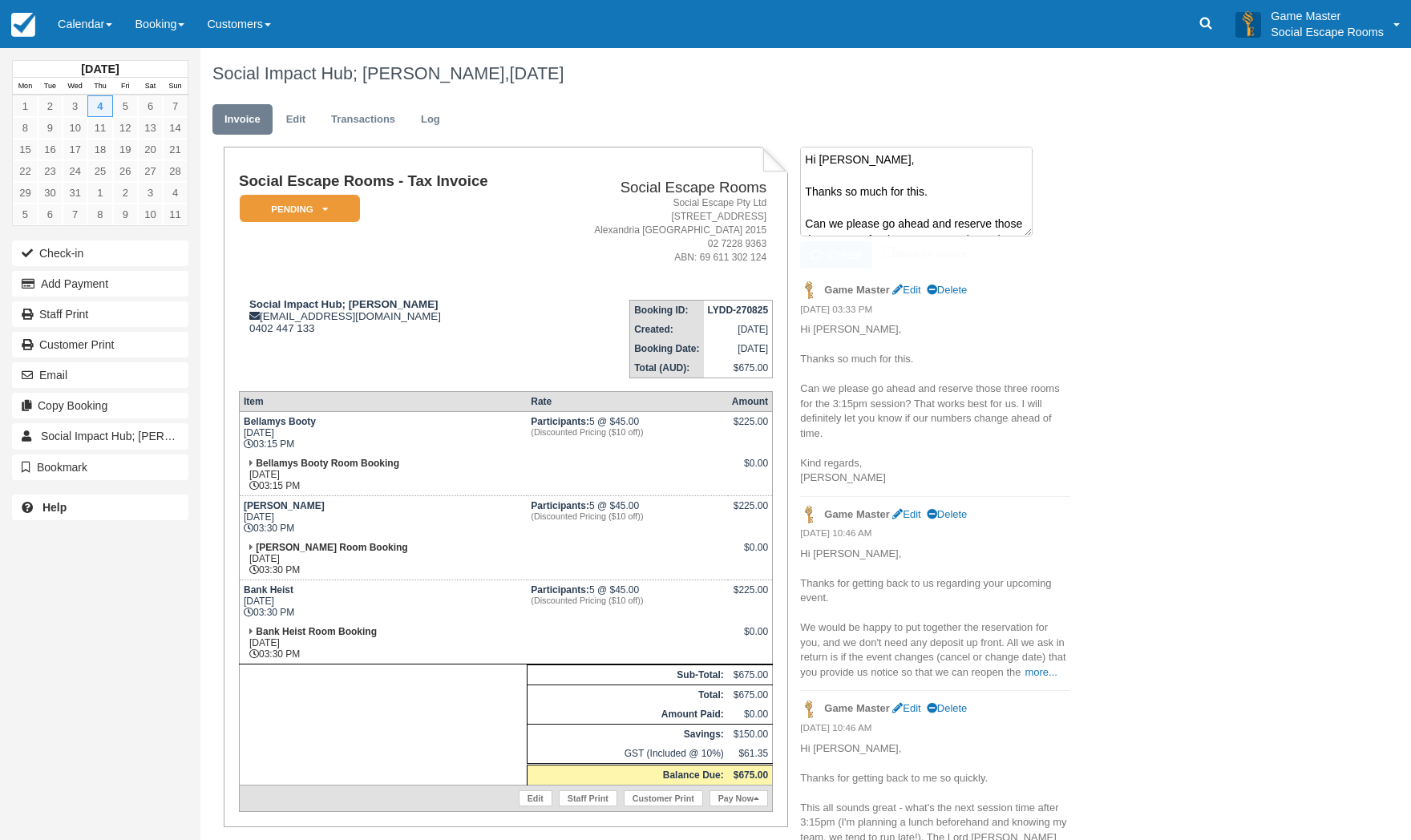
click at [886, 161] on textarea "Hi [PERSON_NAME], Thanks so much for this. Can we please go ahead and reserve t…" at bounding box center [917, 191] width 233 height 90
paste textarea "Hi [PERSON_NAME], Yes I'll put it together right away.We can also get your game…"
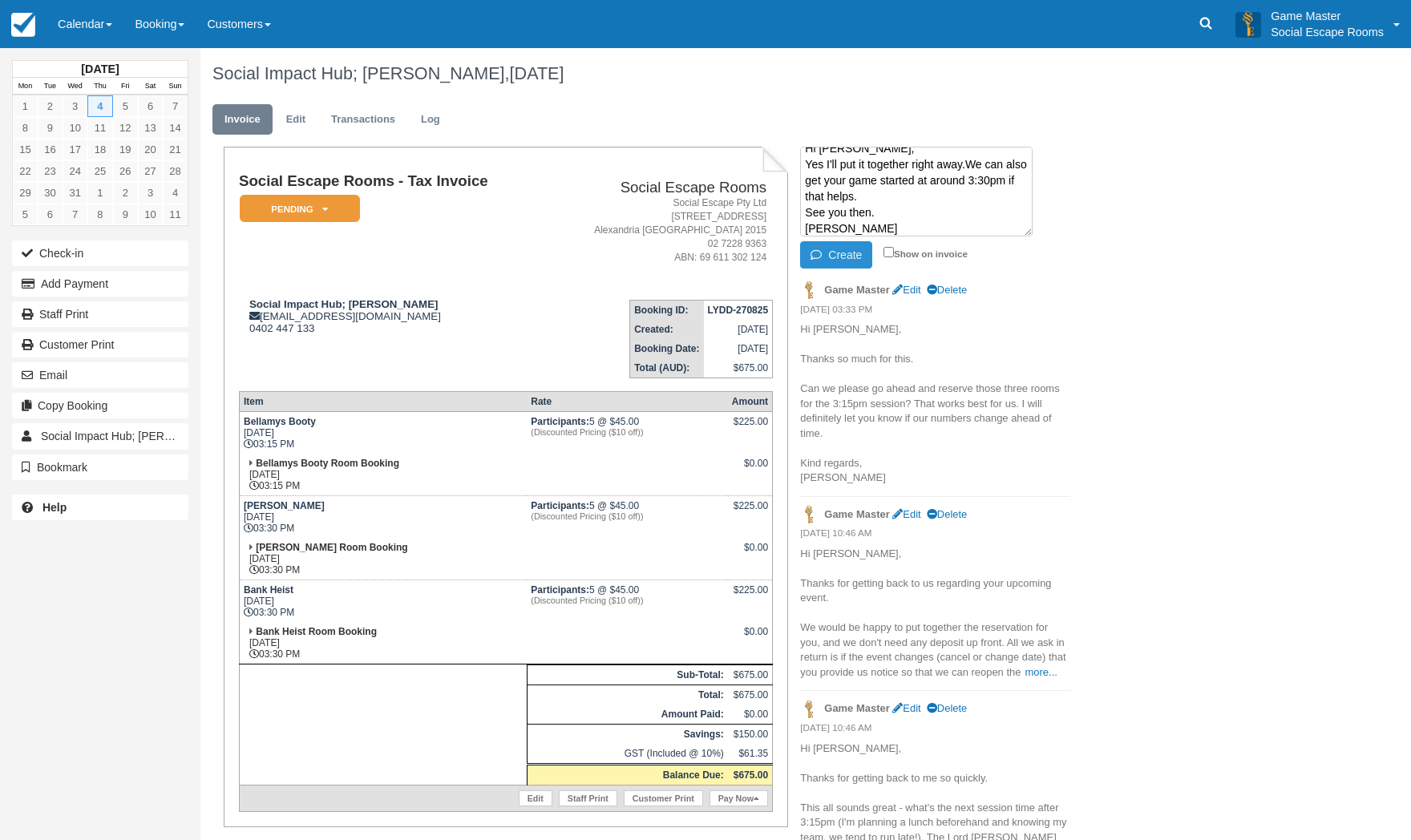
click at [832, 248] on button "Create" at bounding box center [836, 255] width 72 height 27
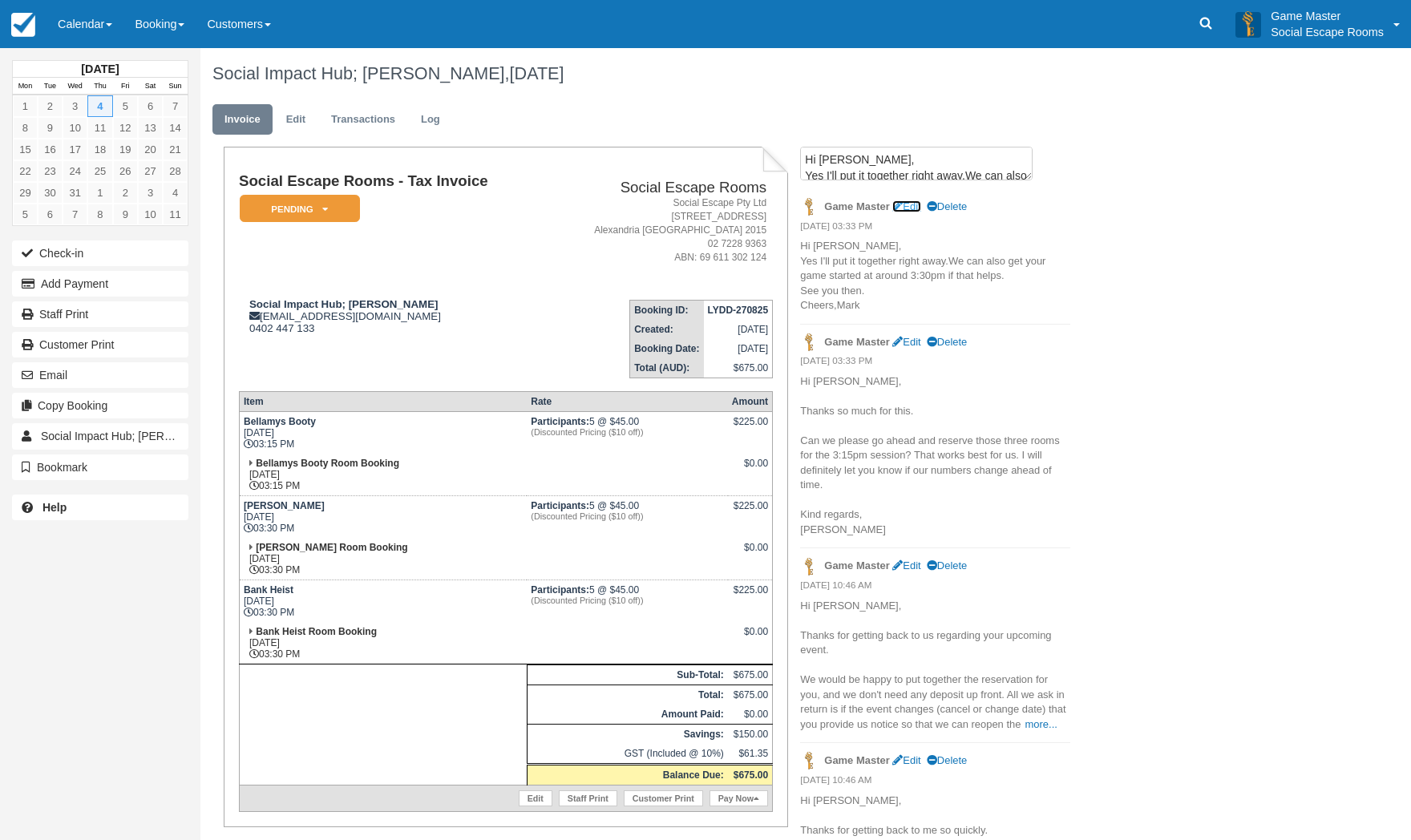
click at [910, 206] on link "Edit" at bounding box center [906, 206] width 28 height 12
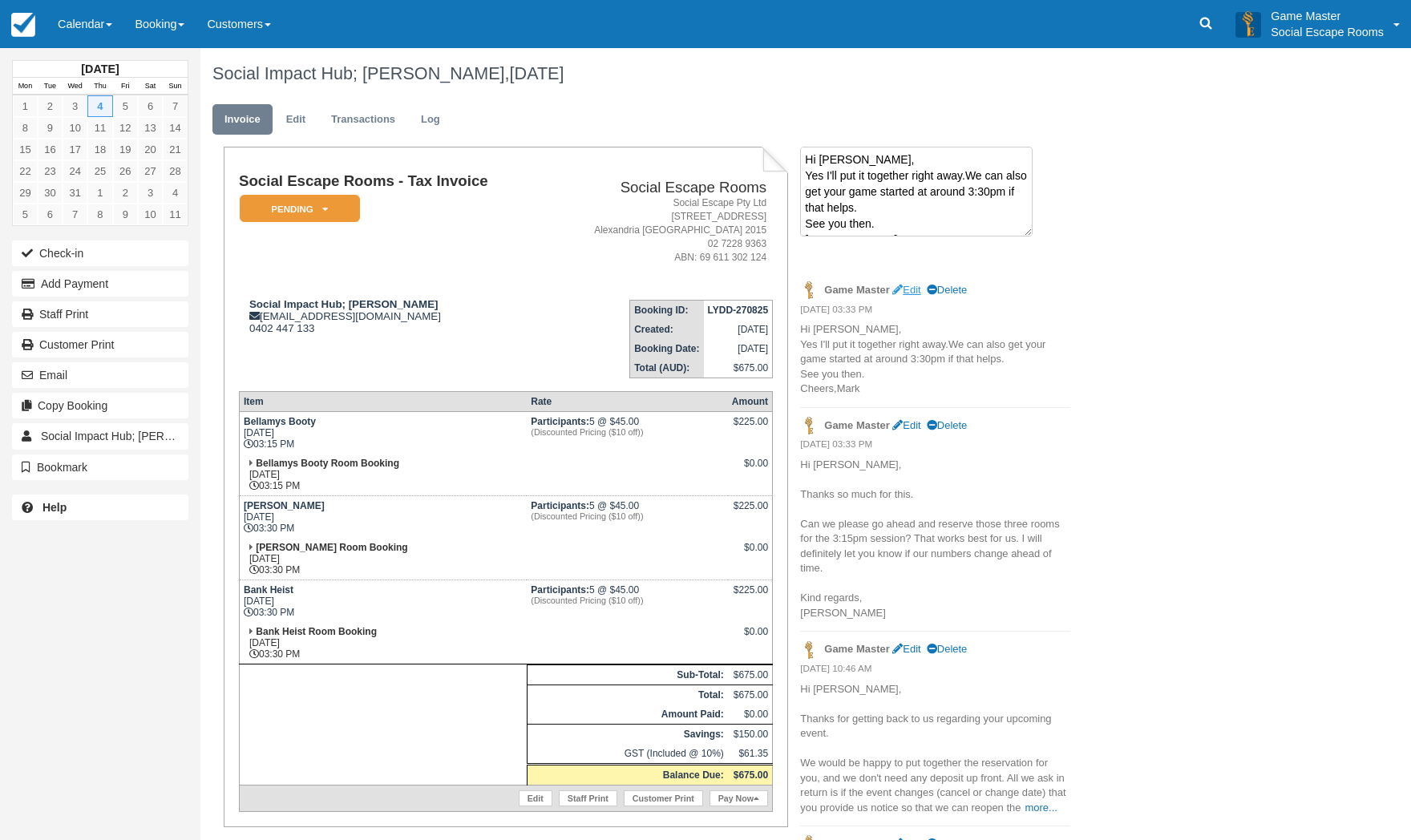
scroll to position [11, 0]
click at [843, 222] on textarea "Hi [PERSON_NAME], Yes I'll put it together right away.We can also get your game…" at bounding box center [917, 191] width 233 height 90
type textarea "Hi Anna, Yes I'll put it together right away.We can also get your game started …"
click at [824, 252] on icon "button" at bounding box center [820, 255] width 18 height 11
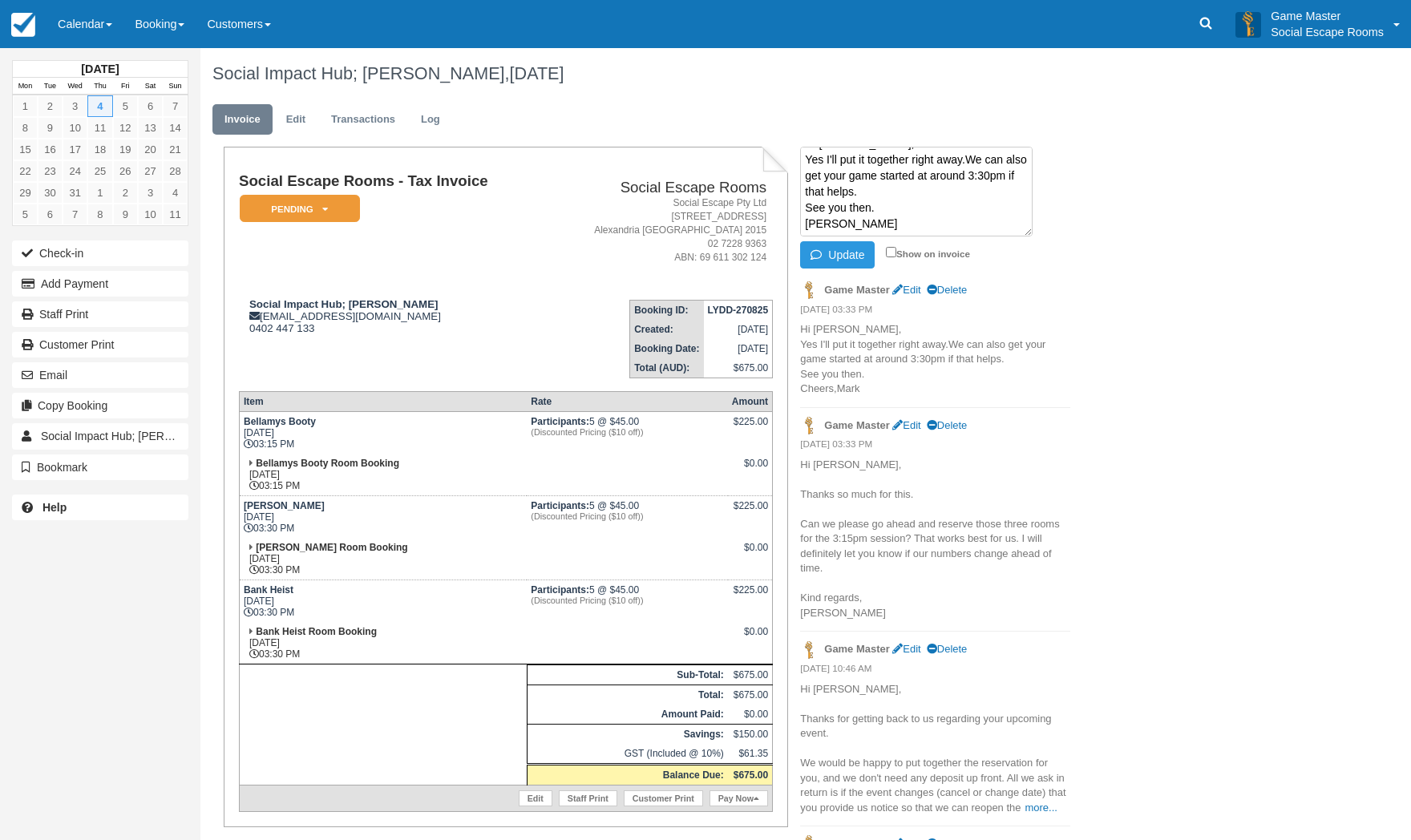
scroll to position [0, 0]
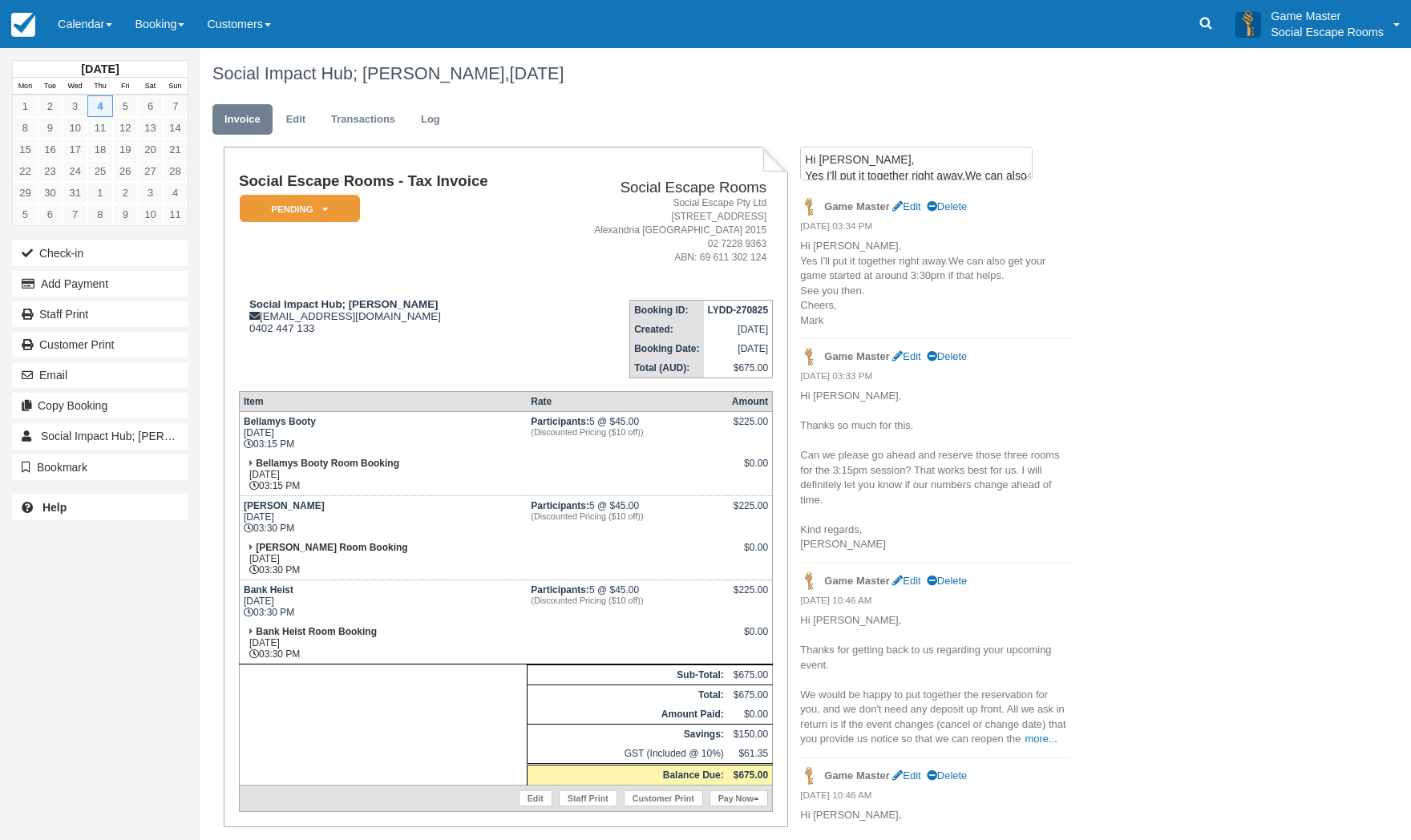
click at [908, 300] on p "Hi Anna, Yes I'll put it together right away.We can also get your game started …" at bounding box center [936, 284] width 270 height 89
click at [299, 215] on em "Pending" at bounding box center [300, 209] width 120 height 28
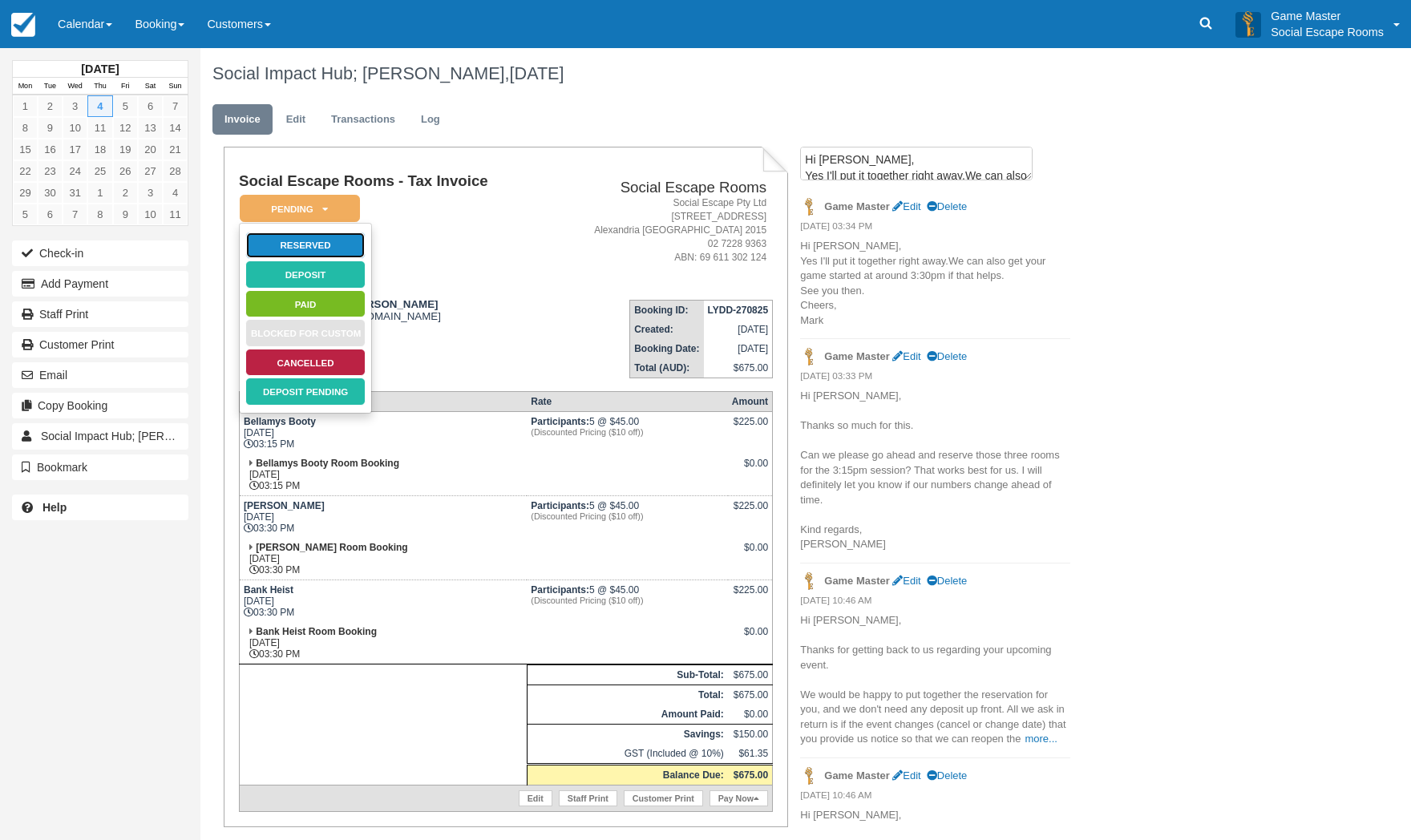
click at [303, 241] on link "Reserved" at bounding box center [305, 246] width 120 height 28
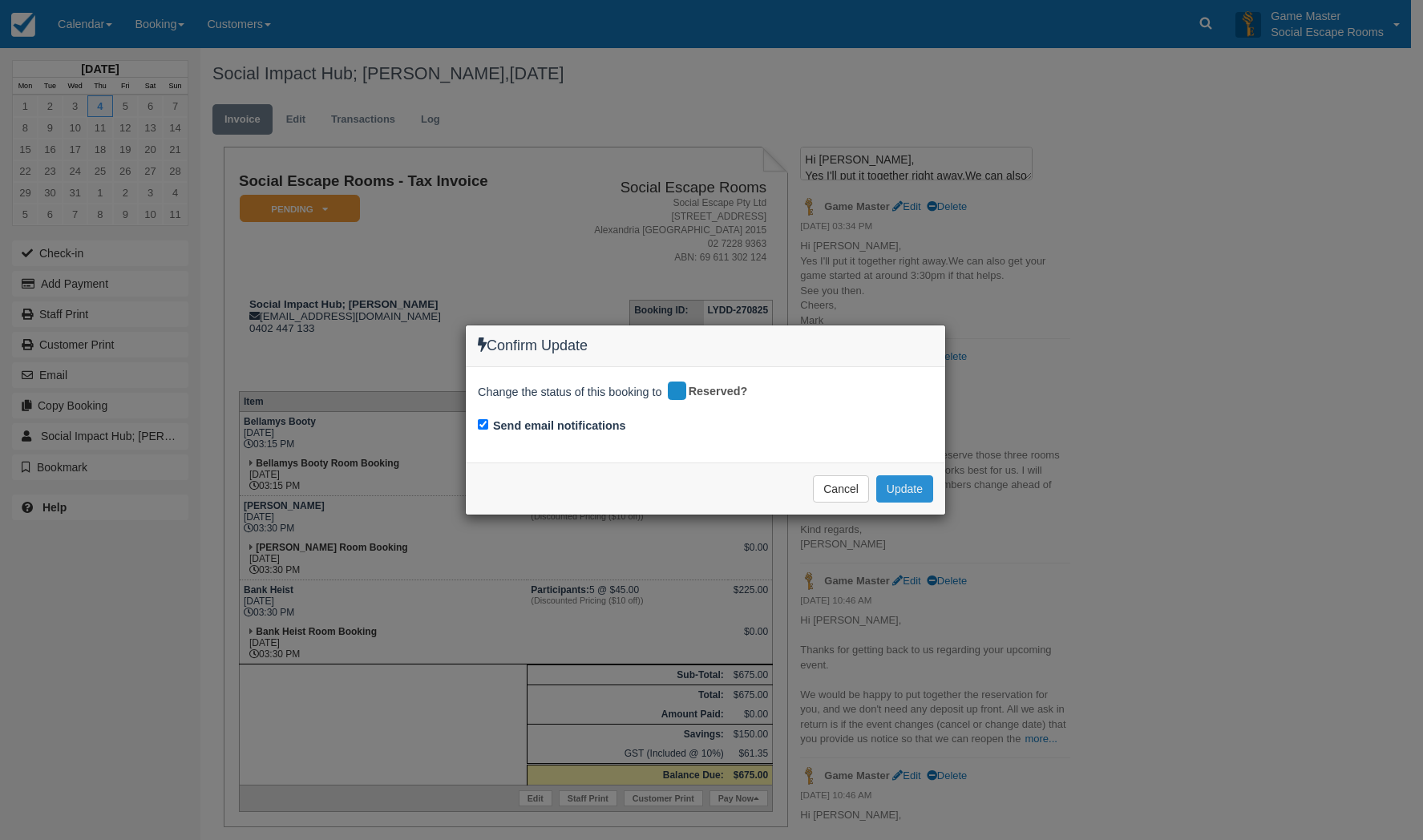
click at [895, 480] on button "Update" at bounding box center [905, 489] width 57 height 27
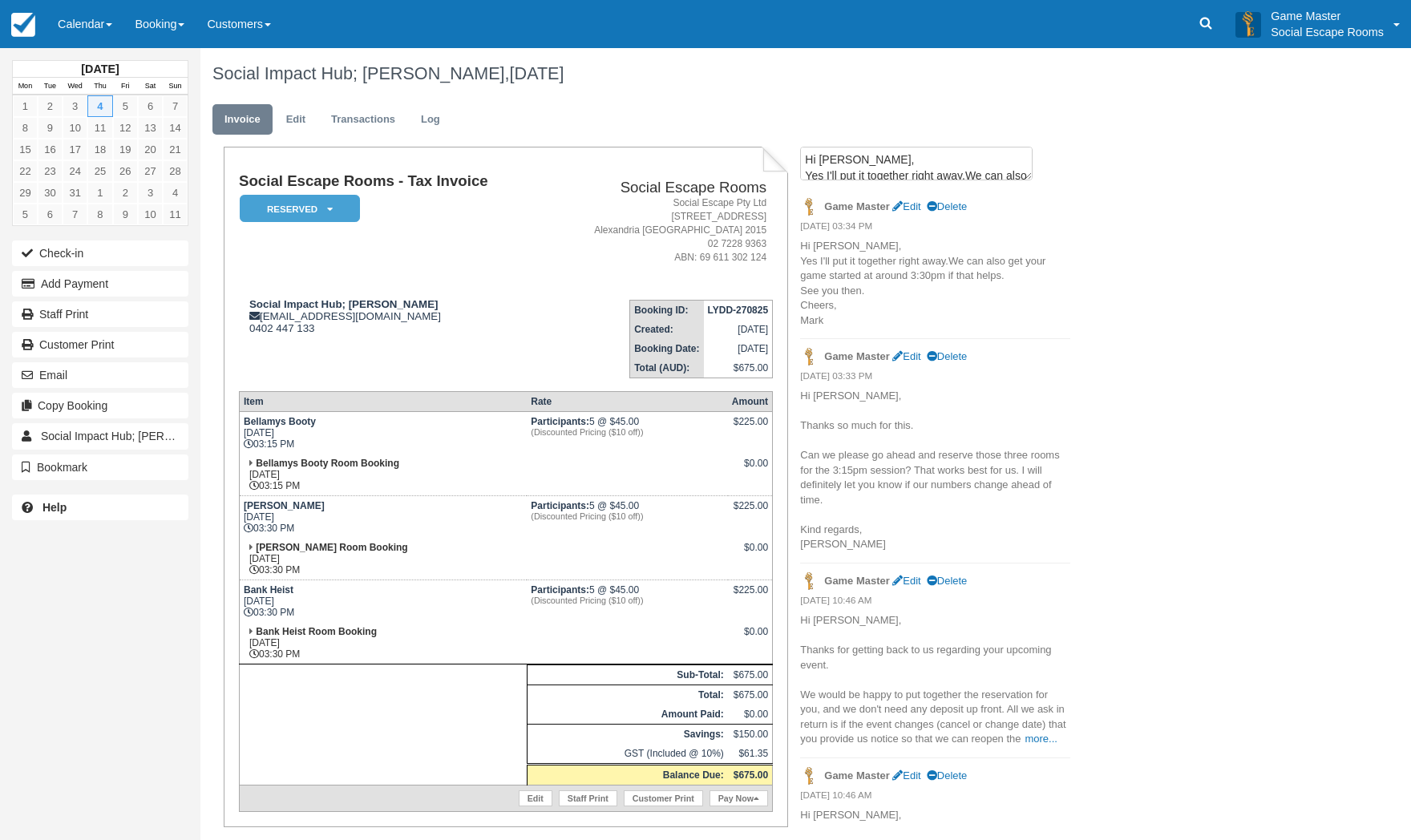
click at [1134, 428] on div "Social Impact Hub; Anna Forte, December 04 2025 Invoice Edit Transactions Log S…" at bounding box center [729, 785] width 1058 height 1474
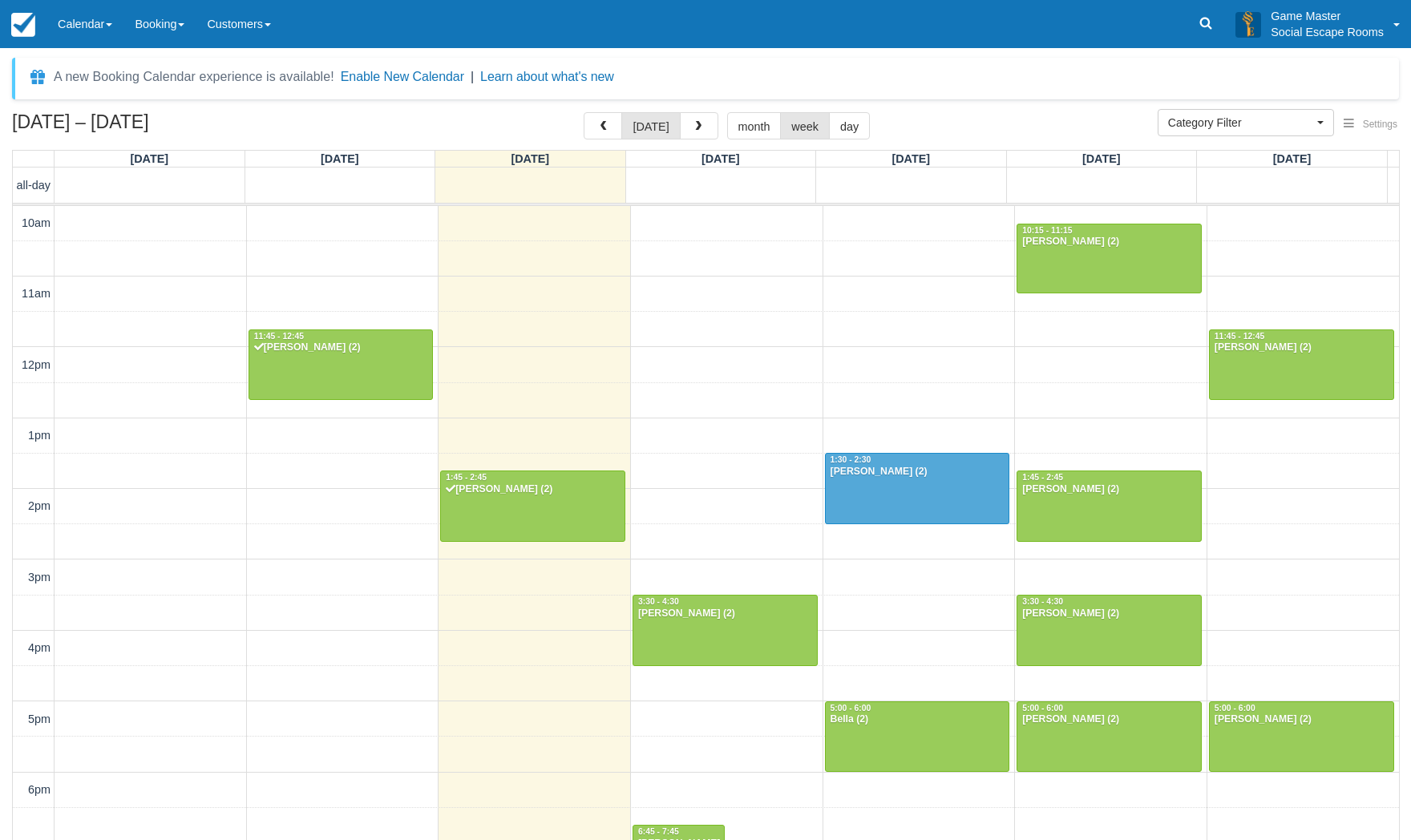
select select
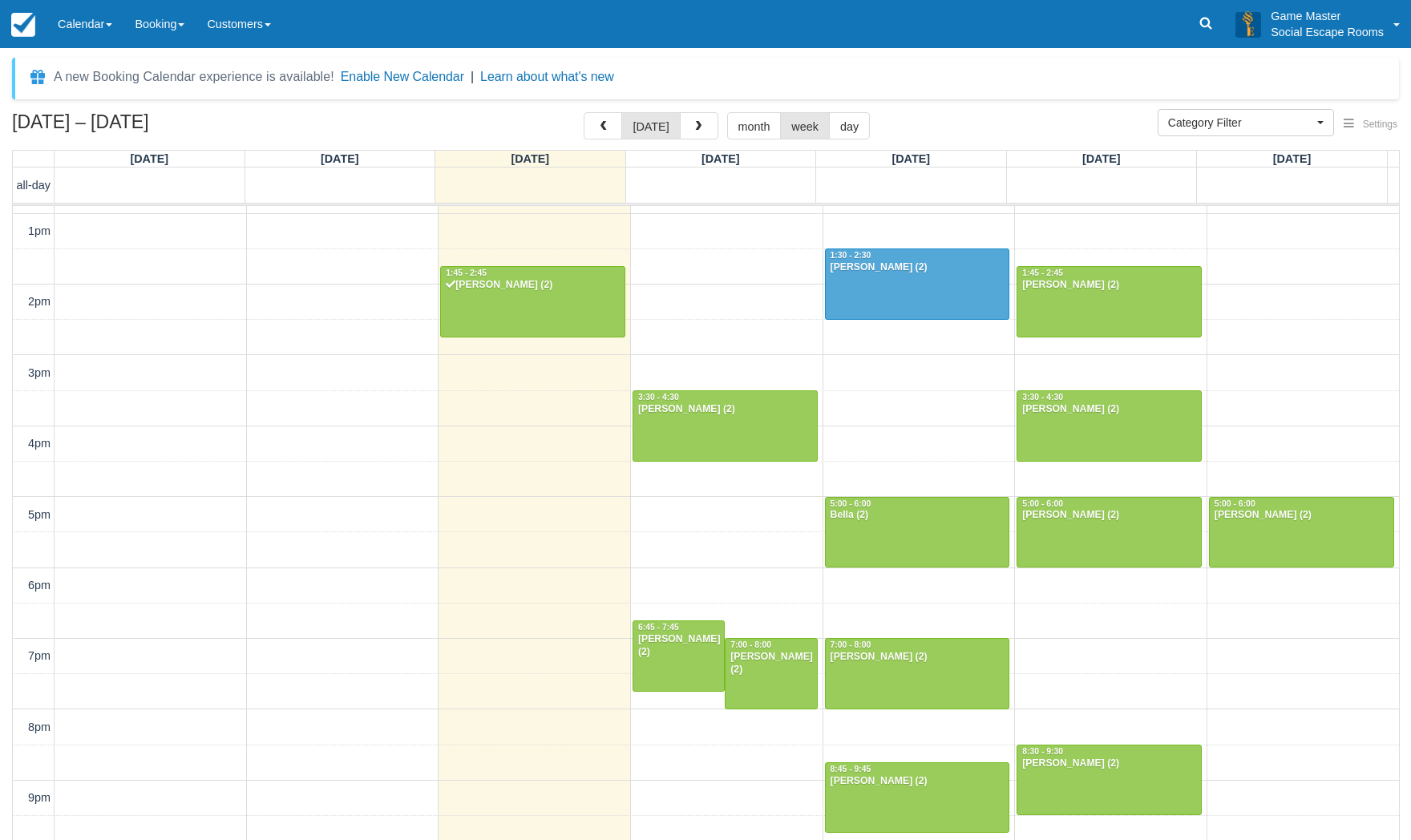
click at [82, 27] on link "Calendar" at bounding box center [85, 24] width 77 height 49
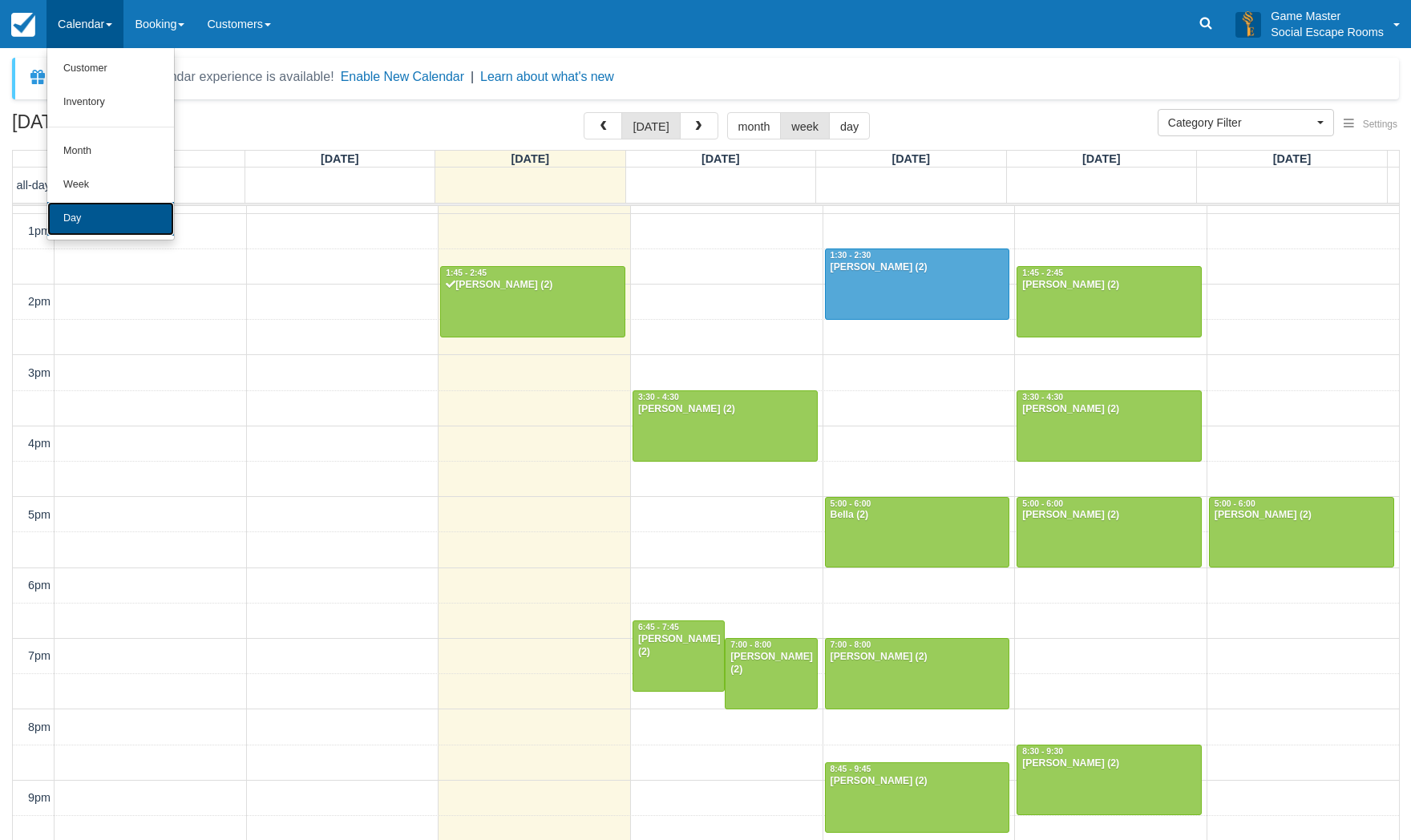
click at [75, 206] on link "Day" at bounding box center [111, 219] width 127 height 34
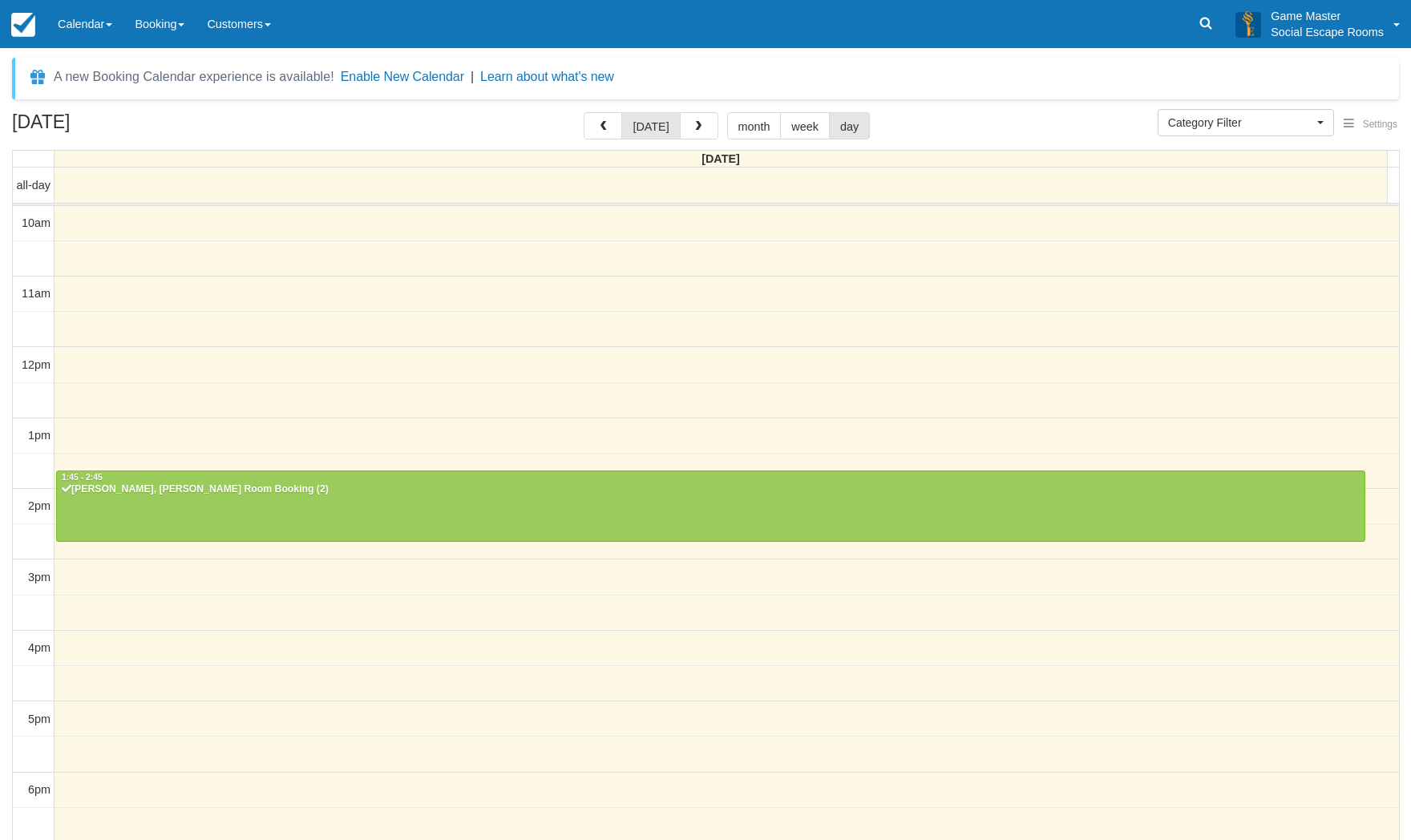
select select
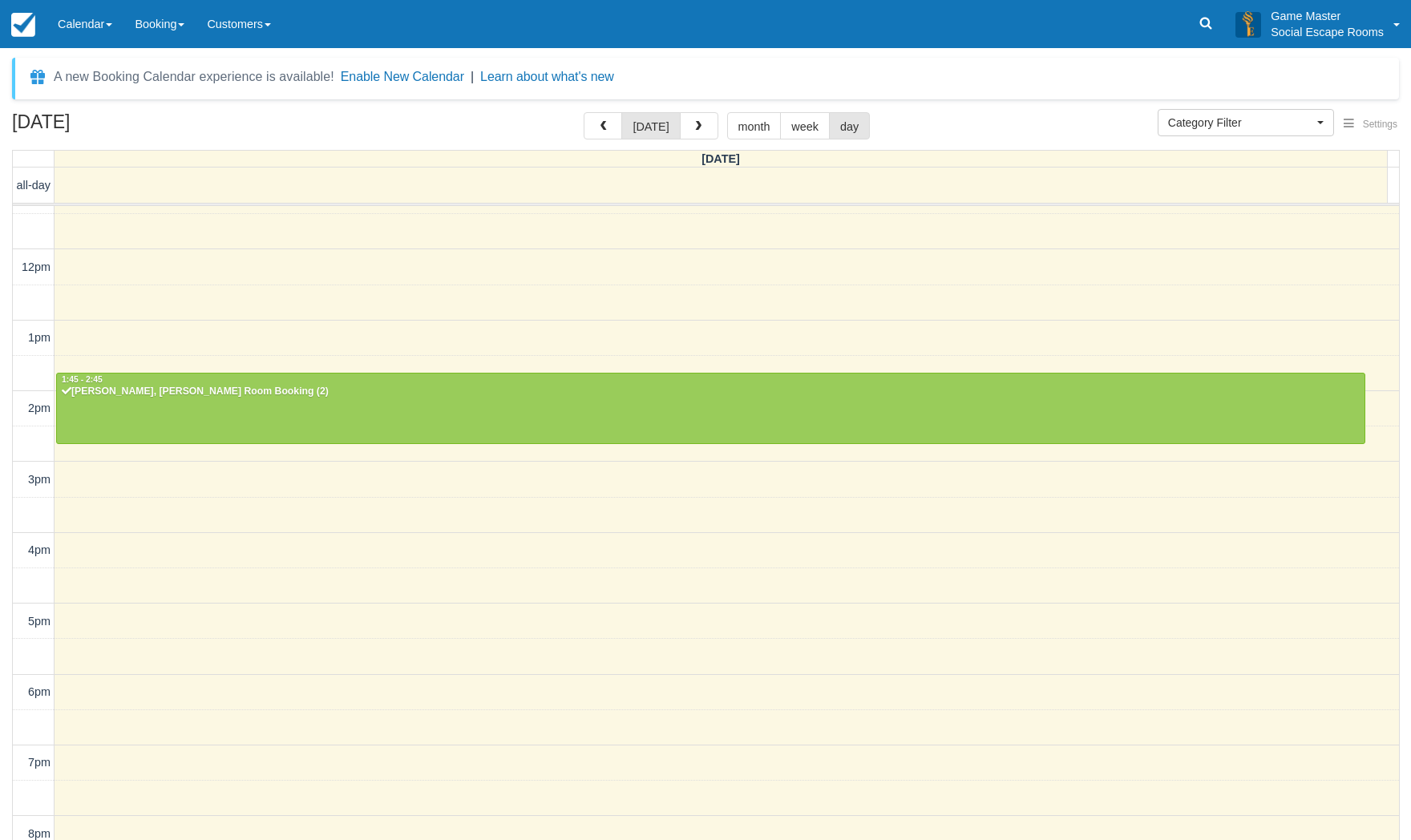
scroll to position [160, 0]
